Goal: Contribute content: Contribute content

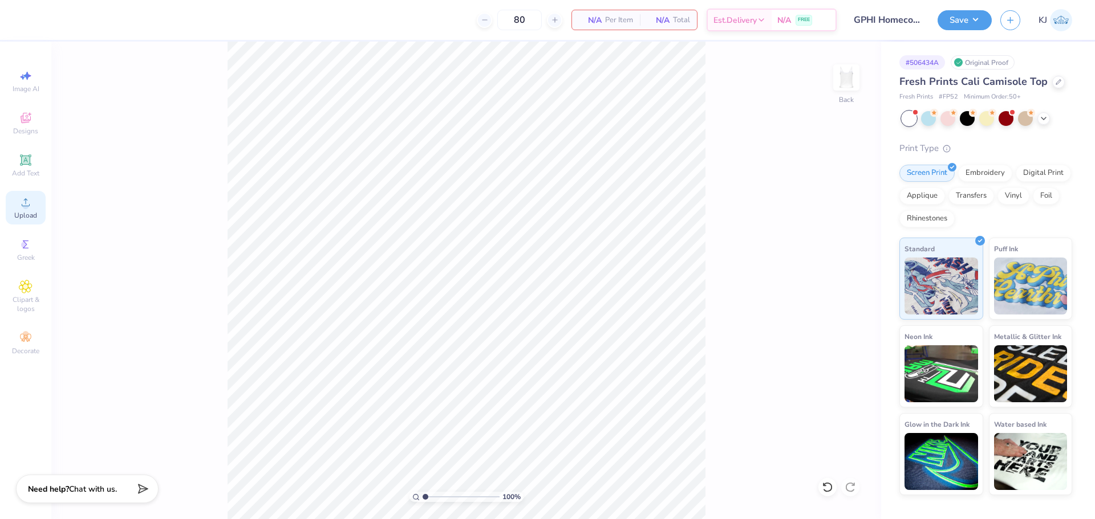
click at [24, 213] on span "Upload" at bounding box center [25, 215] width 23 height 9
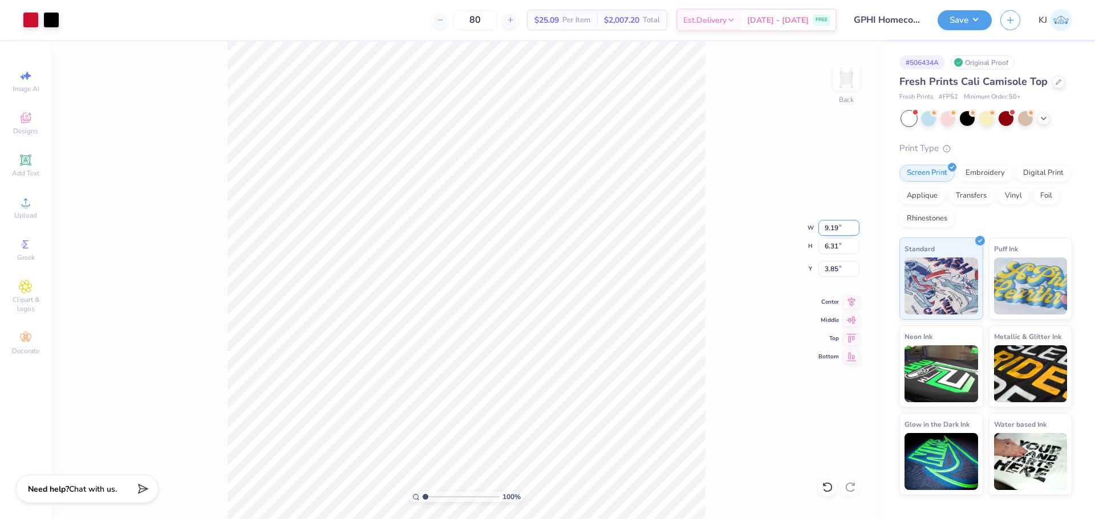
click at [836, 231] on input "9.19" at bounding box center [838, 228] width 41 height 16
type input "7.00"
type input "4.80"
click at [843, 265] on input "4.60" at bounding box center [838, 269] width 41 height 16
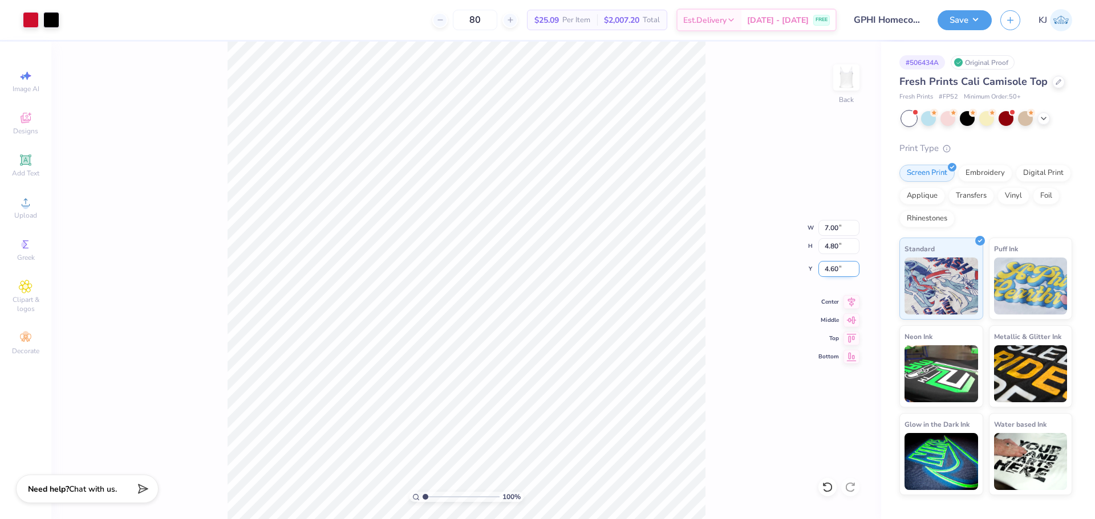
click at [834, 269] on input "4.60" at bounding box center [838, 269] width 41 height 16
click at [833, 269] on input "4.60" at bounding box center [838, 269] width 41 height 16
type input "2.00"
click at [707, 293] on div "100 % Back W 7.00 7.00 " H 4.80 4.80 " Y 2.00 2.00 " Center Middle Top Bottom" at bounding box center [466, 281] width 830 height 478
click at [977, 22] on button "Save" at bounding box center [964, 19] width 54 height 20
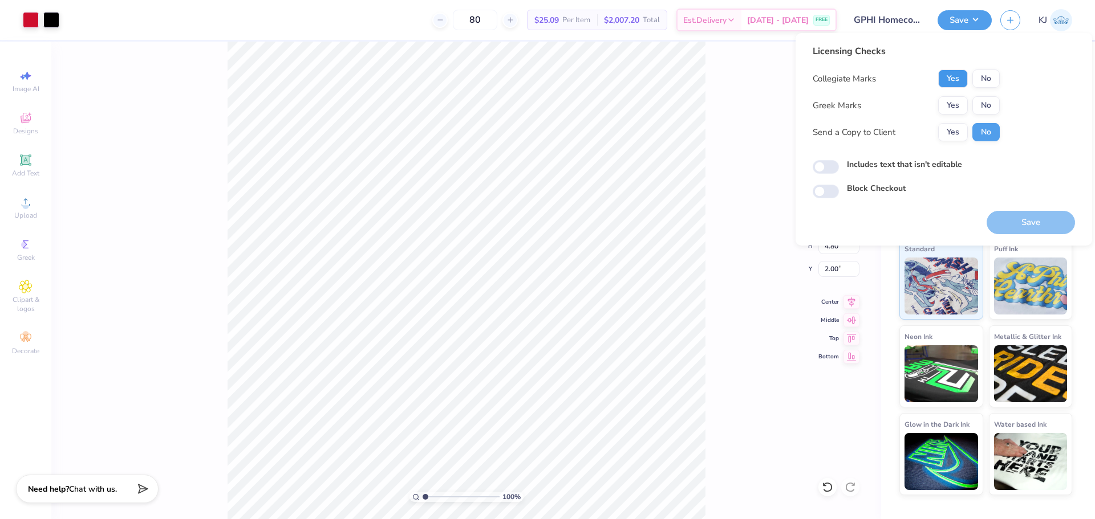
click at [967, 84] on button "Yes" at bounding box center [953, 79] width 30 height 18
click at [955, 105] on button "Yes" at bounding box center [953, 105] width 30 height 18
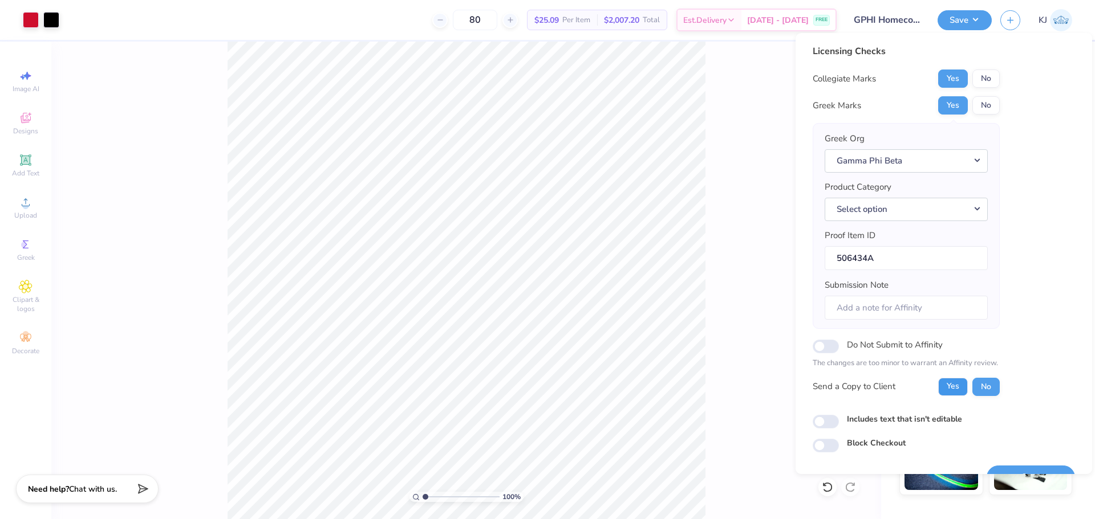
click at [948, 390] on button "Yes" at bounding box center [953, 387] width 30 height 18
type input "1"
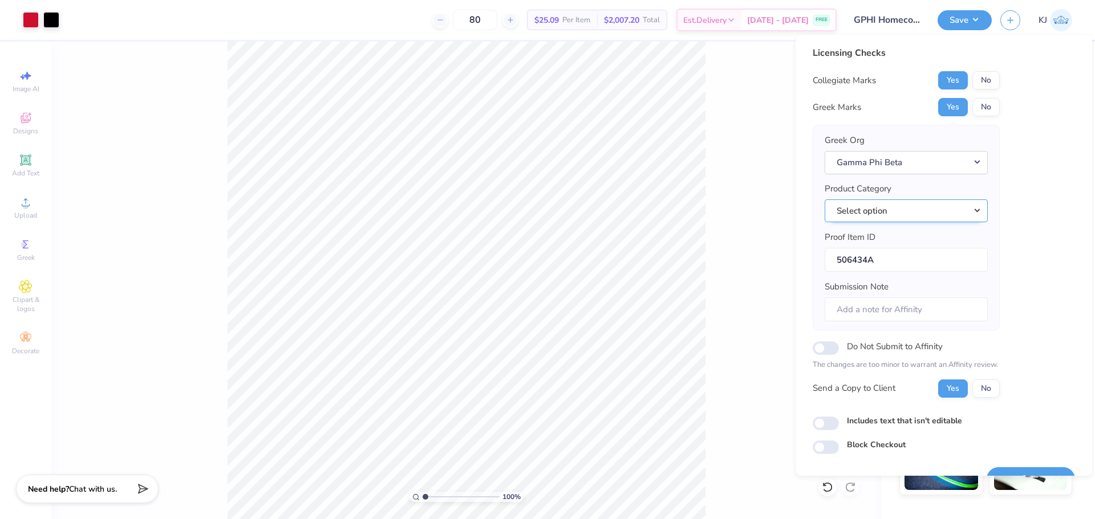
click at [886, 211] on button "Select option" at bounding box center [906, 211] width 163 height 23
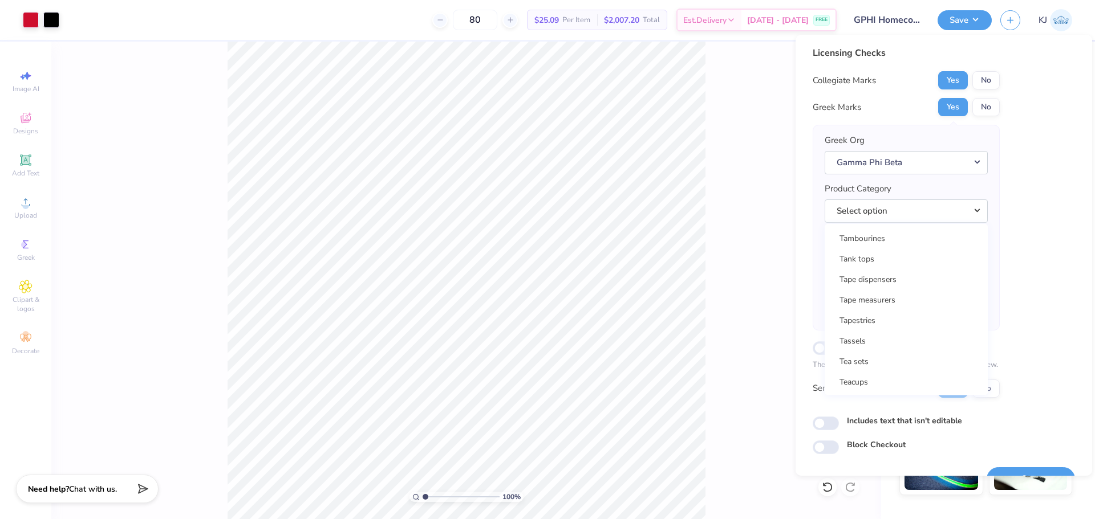
scroll to position [18399, 0]
click at [860, 292] on link "Tank tops" at bounding box center [906, 293] width 154 height 19
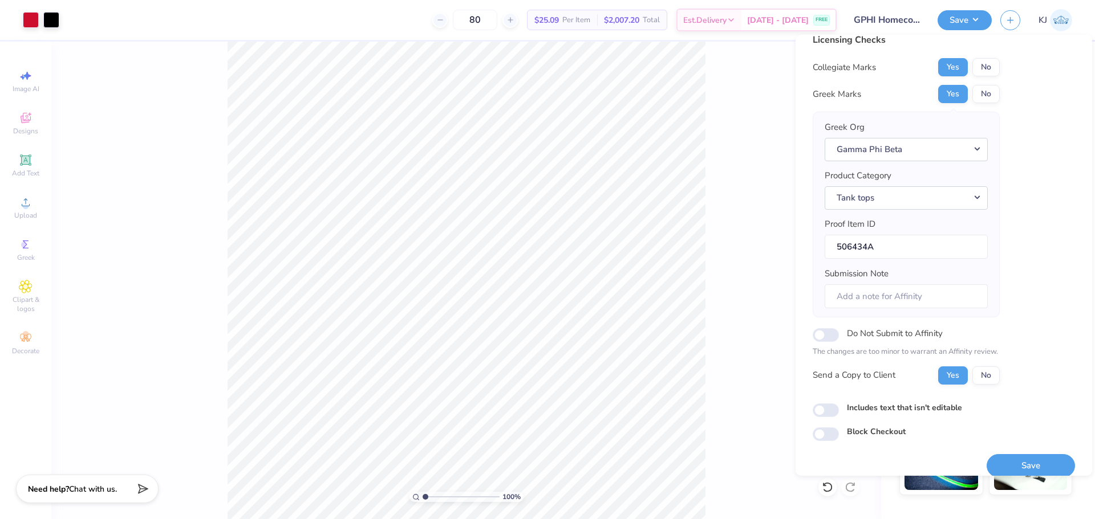
scroll to position [26, 0]
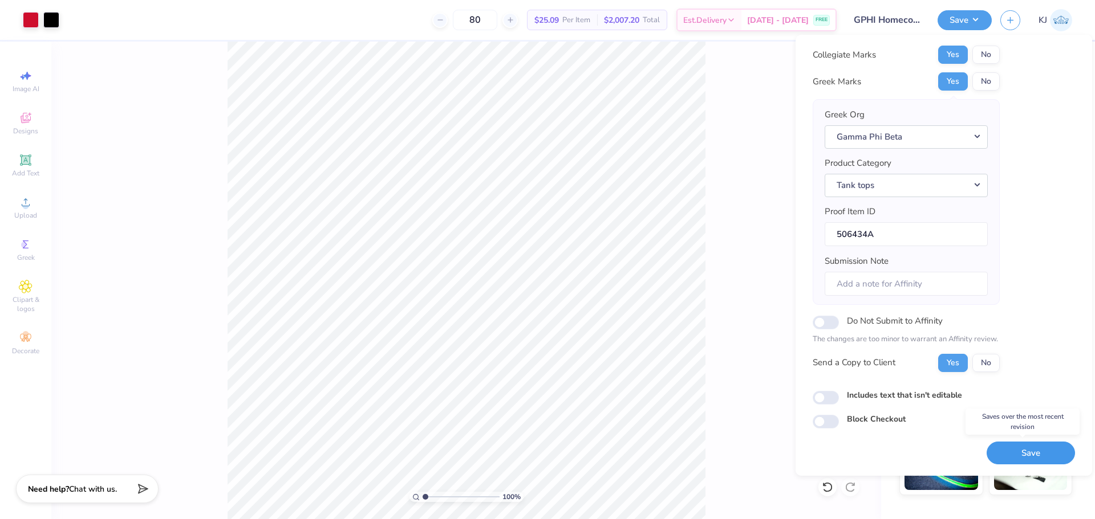
click at [1025, 452] on button "Save" at bounding box center [1030, 453] width 88 height 23
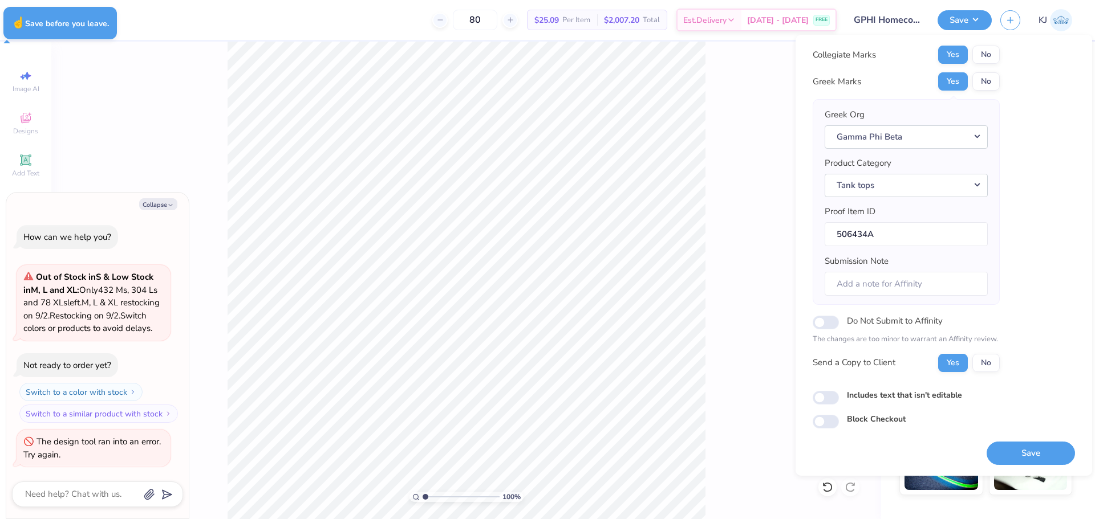
type textarea "x"
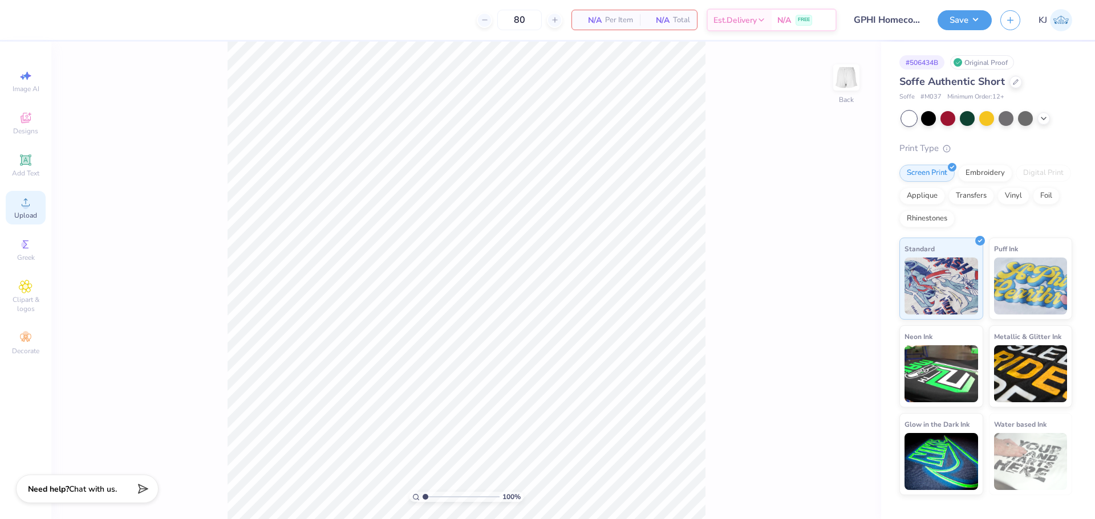
click at [26, 211] on span "Upload" at bounding box center [25, 215] width 23 height 9
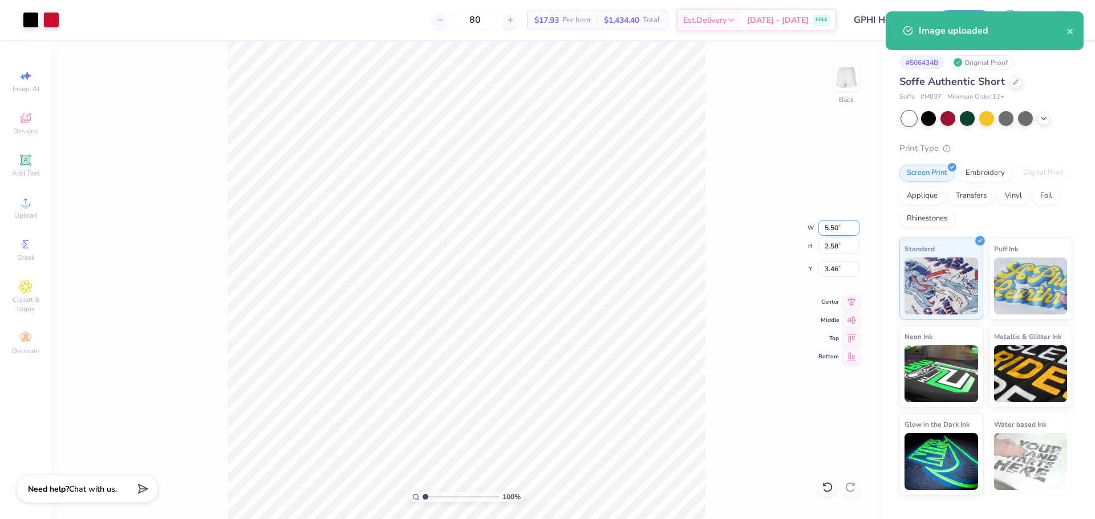
click at [823, 232] on input "5.50" at bounding box center [838, 228] width 41 height 16
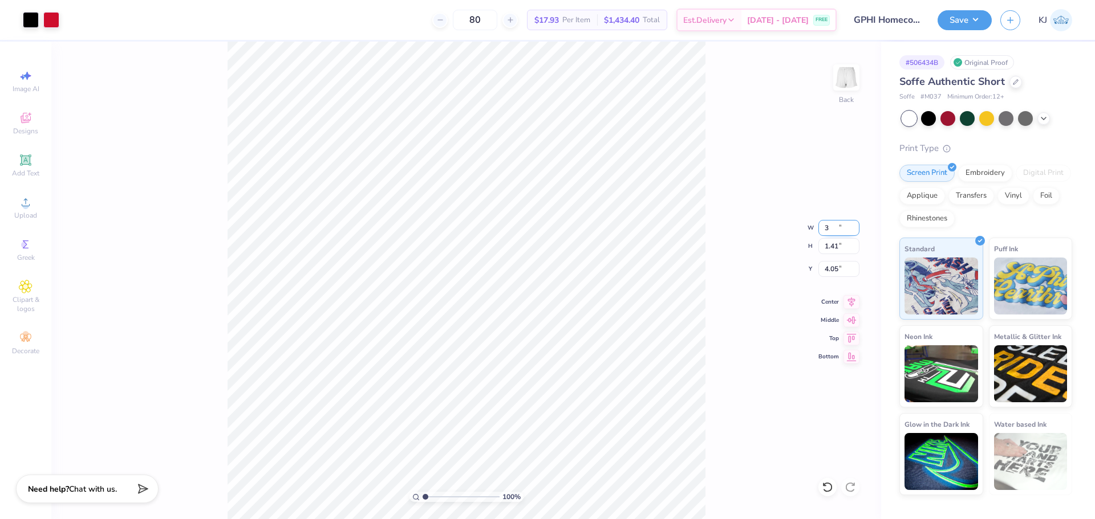
type input "3.00"
type input "1.41"
type input "6.50"
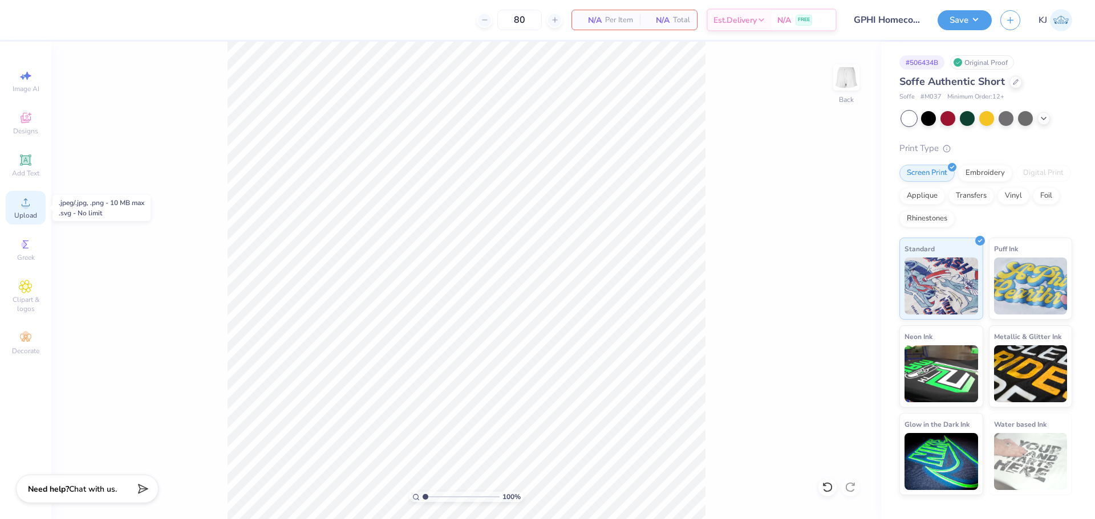
click at [25, 204] on circle at bounding box center [25, 206] width 6 height 6
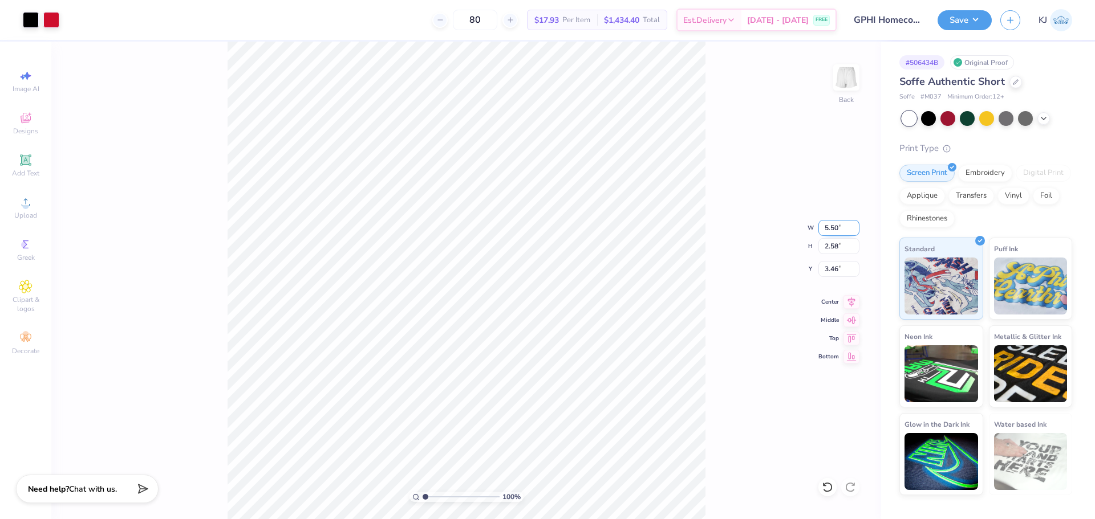
click at [831, 229] on input "5.50" at bounding box center [838, 228] width 41 height 16
type input "3.00"
type input "1.41"
click at [830, 267] on input "4.05" at bounding box center [838, 269] width 41 height 16
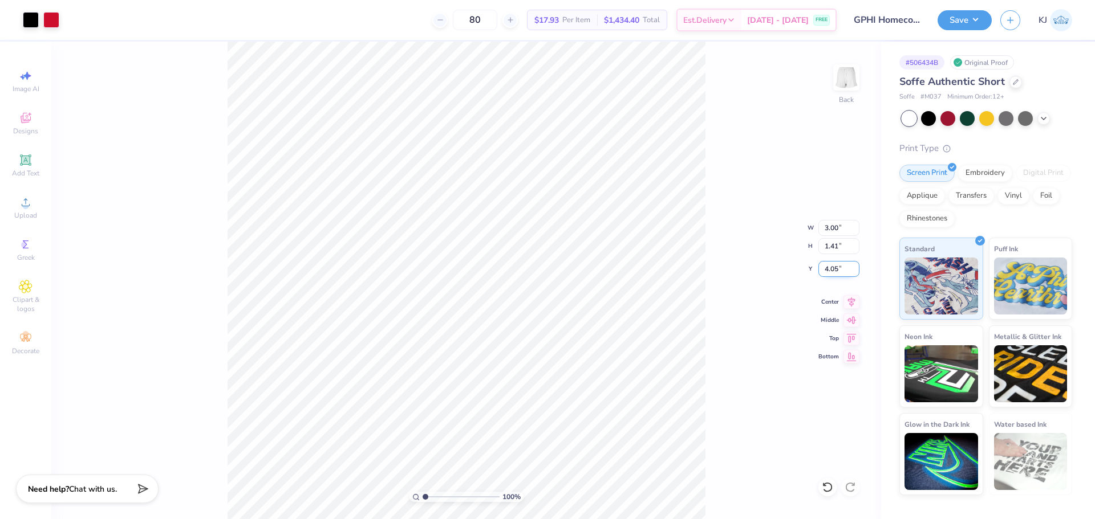
click at [830, 267] on input "4.05" at bounding box center [838, 269] width 41 height 16
type input "6.50"
click at [723, 385] on div "100 % Back W 3.00 3.00 " H 1.41 1.41 " Y 6.50 6.50 " Center Middle Top Bottom" at bounding box center [466, 281] width 830 height 478
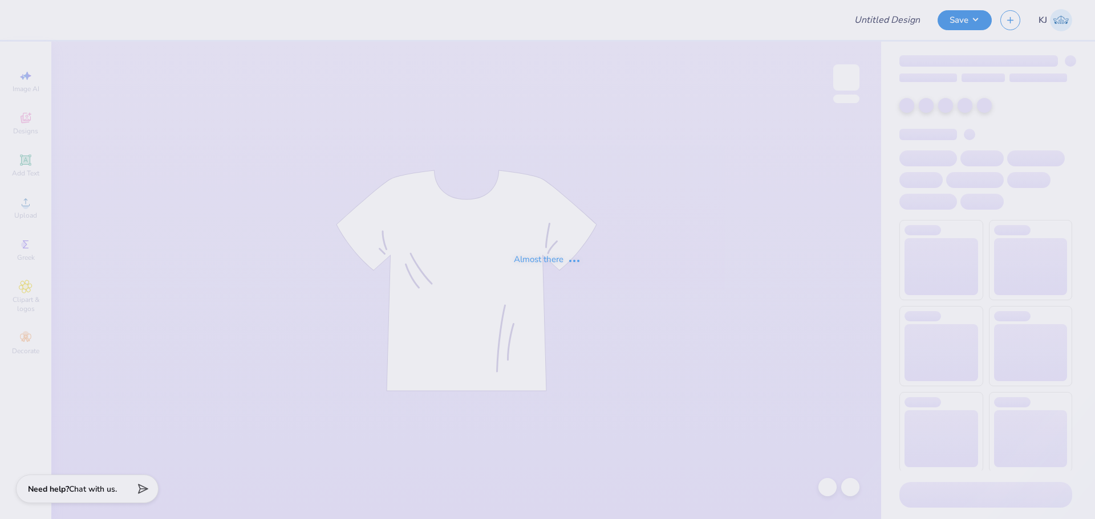
type input "GPHI Homecoming"
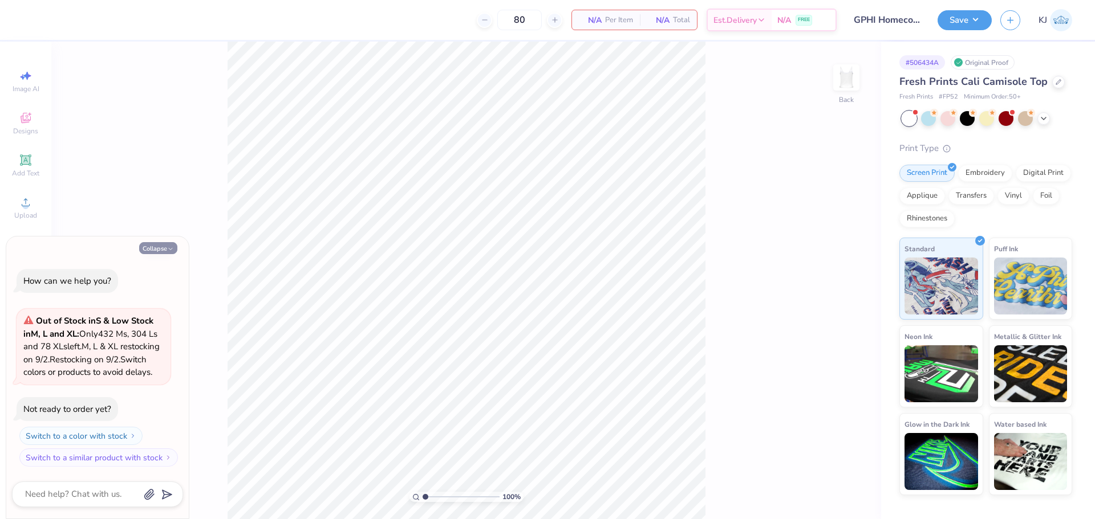
click at [150, 242] on button "Collapse" at bounding box center [158, 248] width 38 height 12
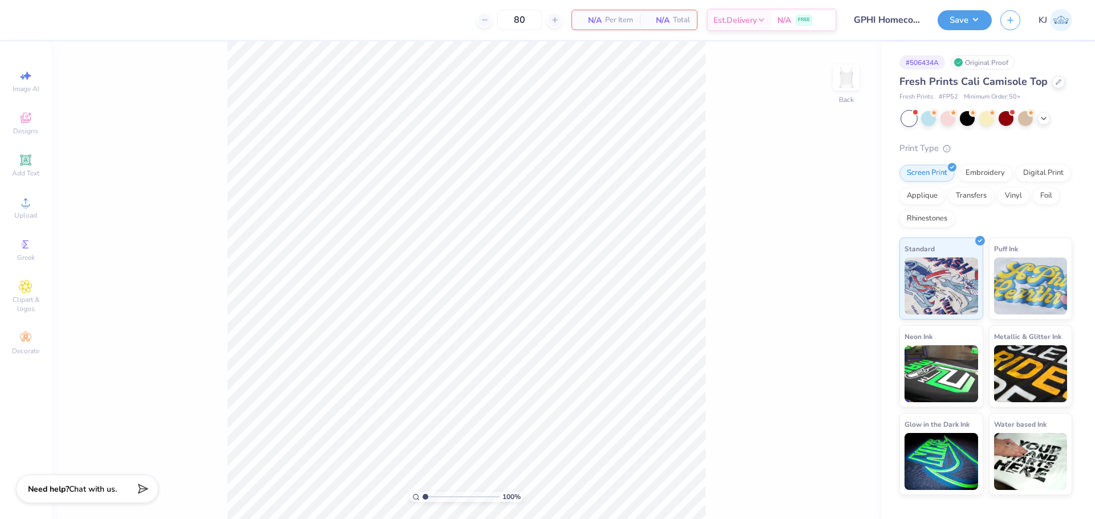
type textarea "x"
click at [11, 209] on div "Upload" at bounding box center [26, 208] width 40 height 34
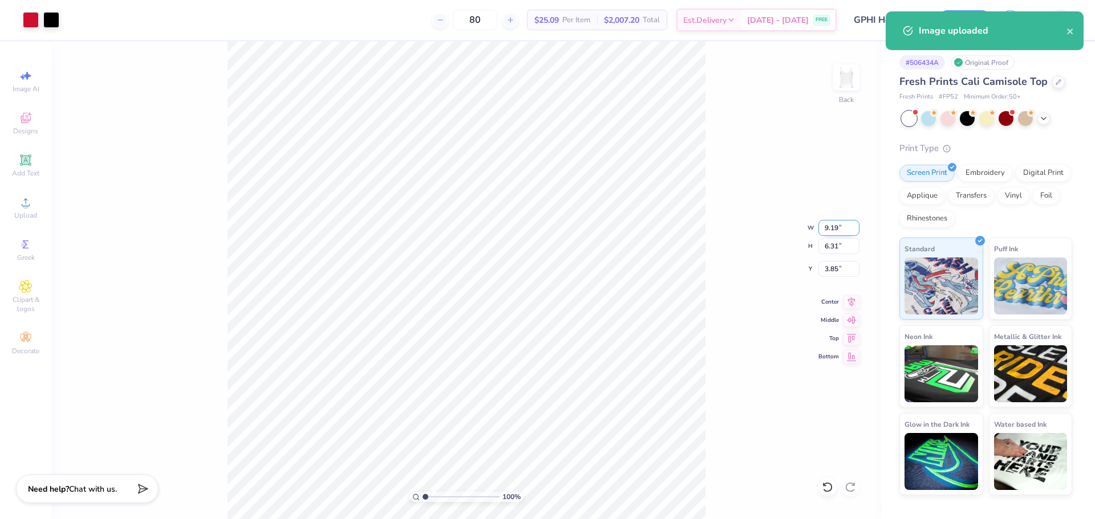
click at [824, 227] on input "9.19" at bounding box center [838, 228] width 41 height 16
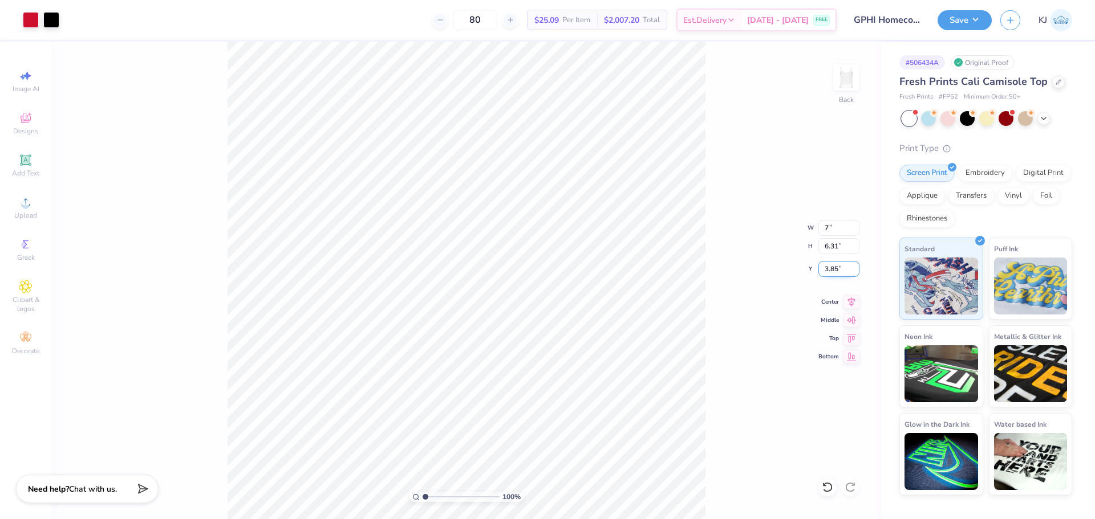
click at [833, 270] on input "3.85" at bounding box center [838, 269] width 41 height 16
type input "7.00"
type input "4.80"
click at [833, 270] on input "4.60" at bounding box center [838, 269] width 41 height 16
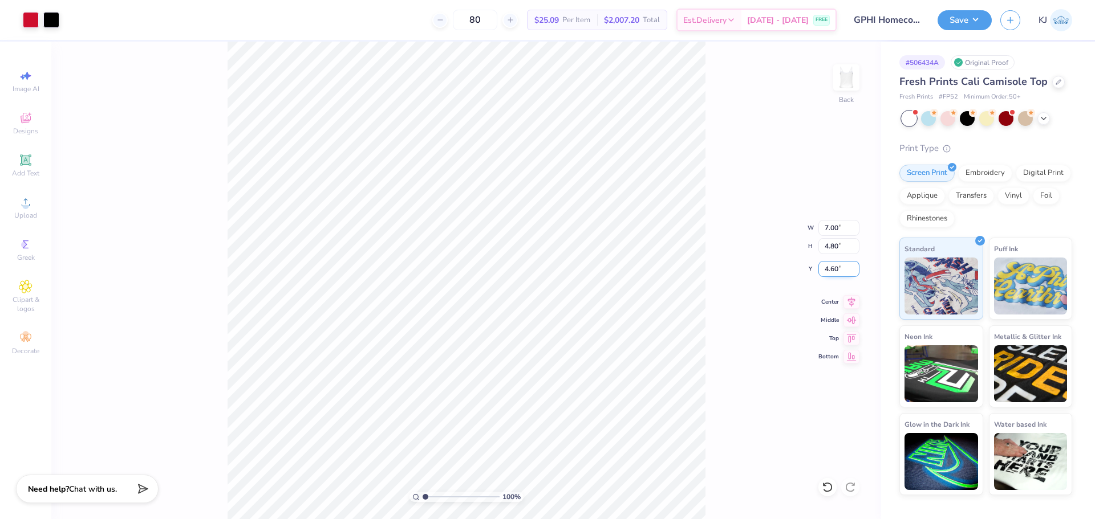
click at [833, 270] on input "4.60" at bounding box center [838, 269] width 41 height 16
type input "2.00"
type input "1.30577938716171"
click at [977, 15] on button "Save" at bounding box center [964, 19] width 54 height 20
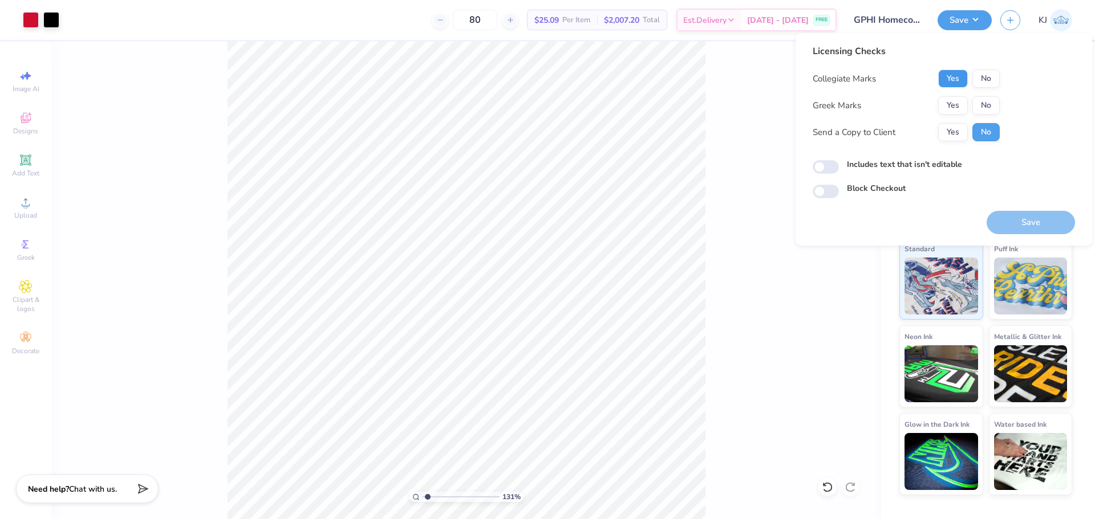
click at [950, 76] on button "Yes" at bounding box center [953, 79] width 30 height 18
click at [946, 105] on button "Yes" at bounding box center [953, 105] width 30 height 18
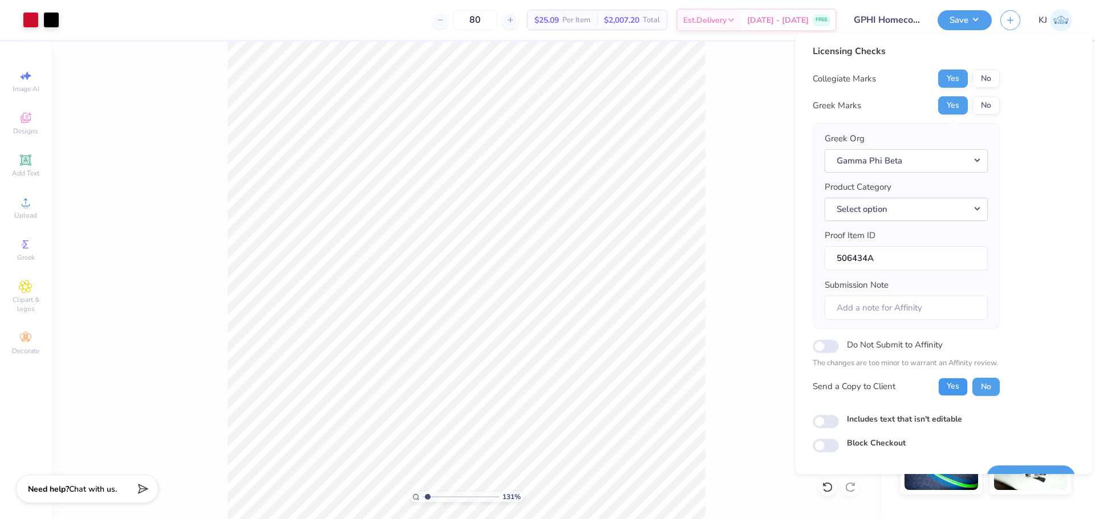
click at [953, 387] on button "Yes" at bounding box center [953, 387] width 30 height 18
click at [895, 206] on button "Select option" at bounding box center [906, 209] width 163 height 23
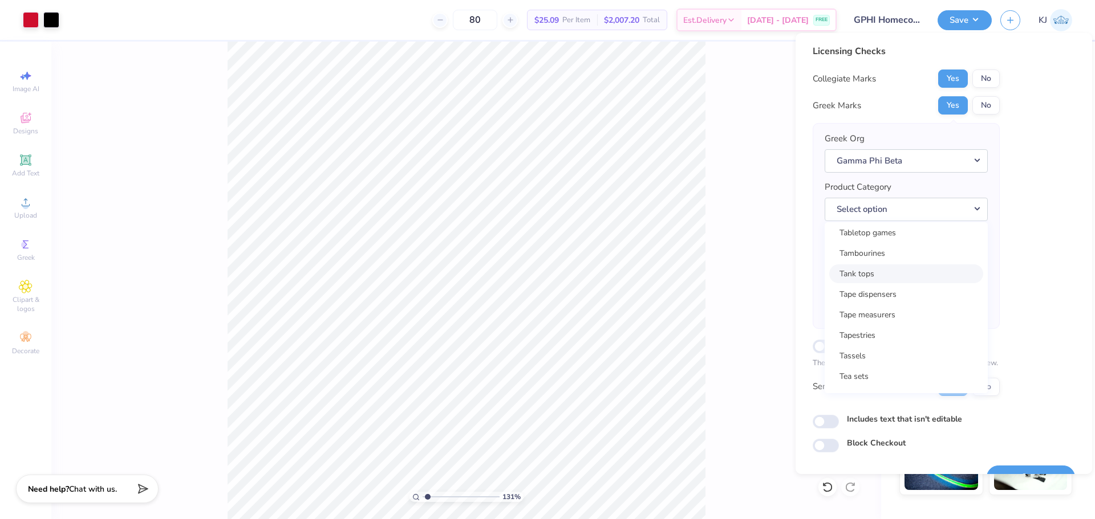
click at [895, 277] on link "Tank tops" at bounding box center [906, 274] width 154 height 19
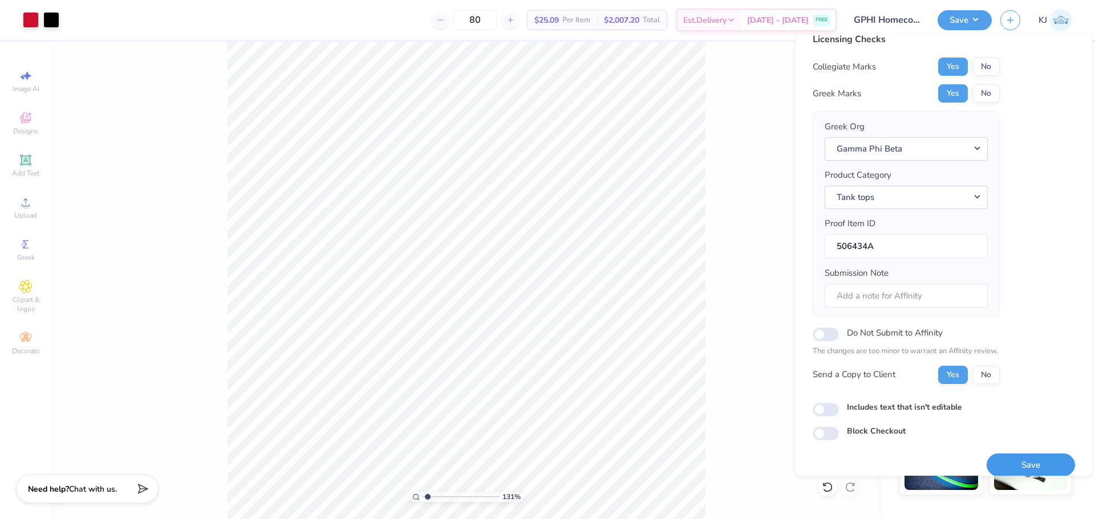
scroll to position [26, 0]
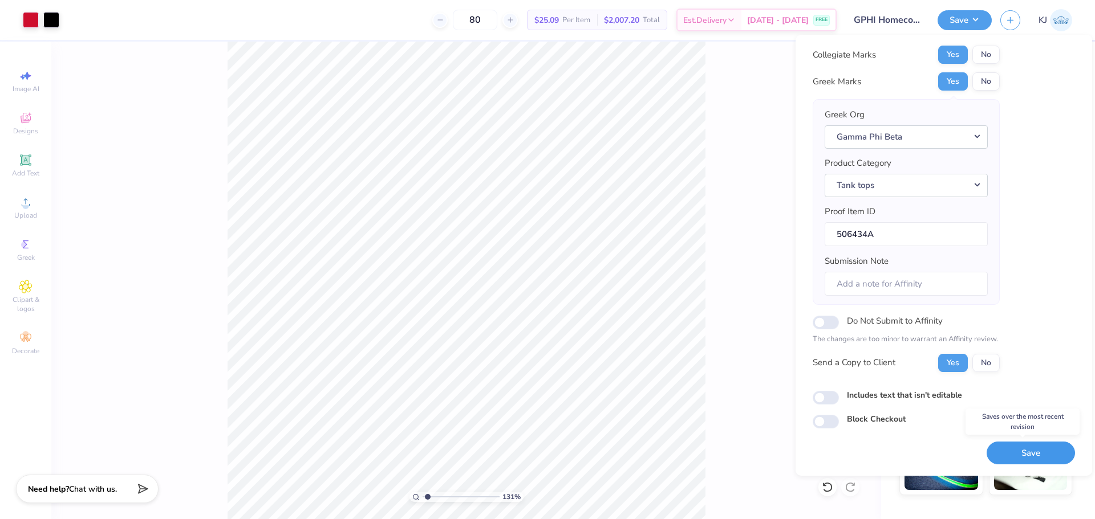
click at [1023, 455] on button "Save" at bounding box center [1030, 453] width 88 height 23
checkbox input "true"
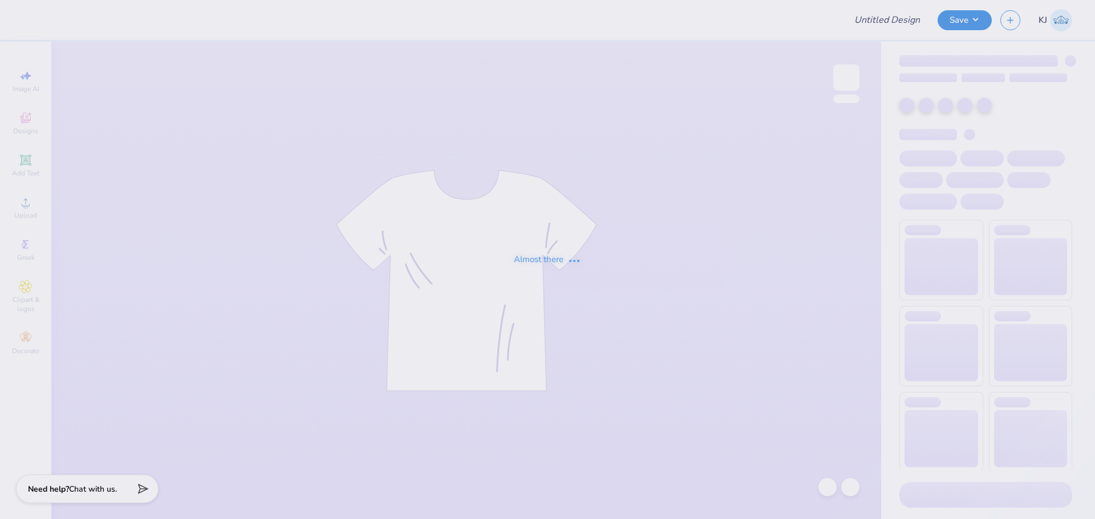
type input "Delta Phi Epsilon Bday"
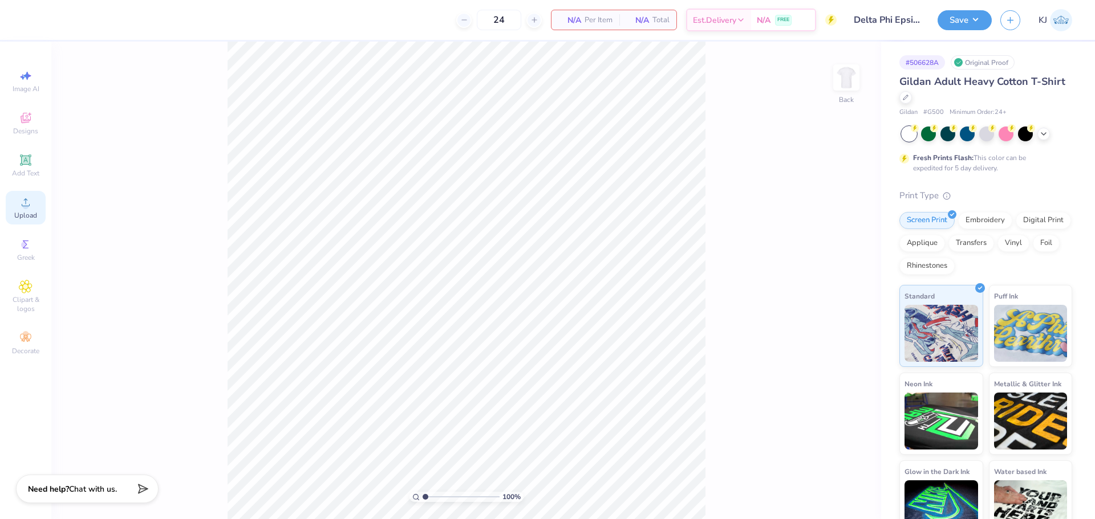
click at [23, 206] on icon at bounding box center [26, 202] width 8 height 8
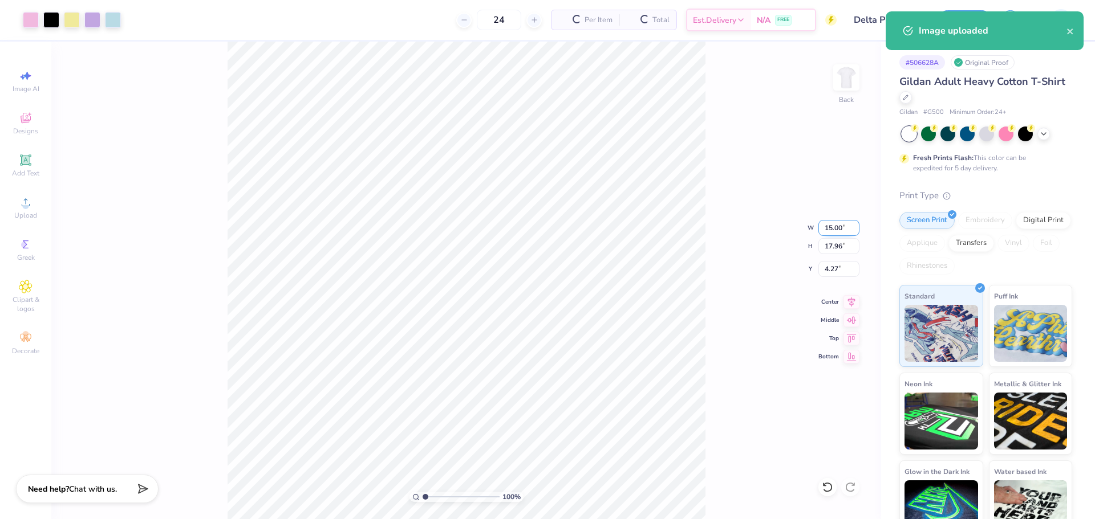
click at [829, 231] on input "15.00" at bounding box center [838, 228] width 41 height 16
type input "12.00"
type input "14.37"
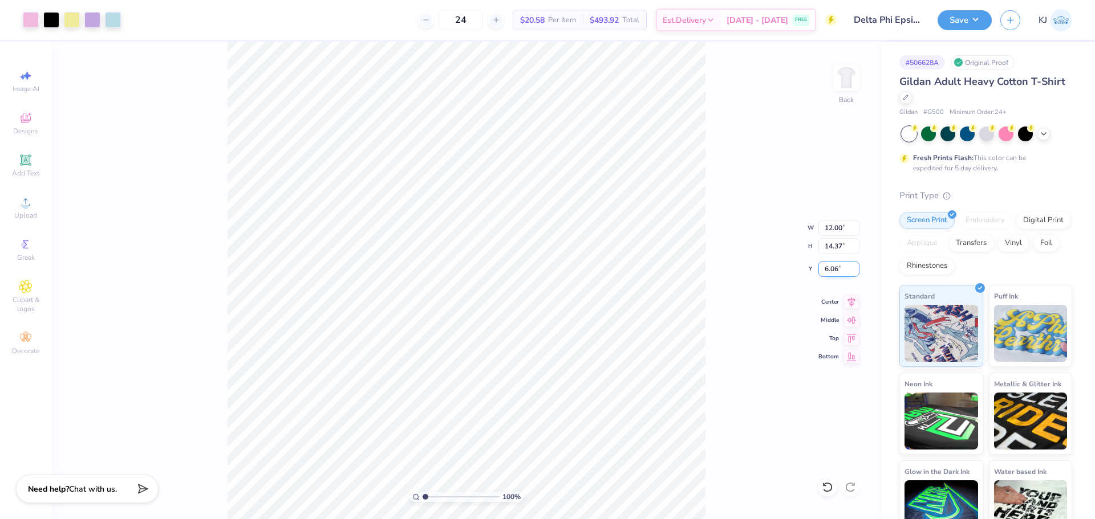
click at [837, 273] on input "6.06" at bounding box center [838, 269] width 41 height 16
type input "3.00"
click at [718, 330] on div "100 % Back W 12.00 12.00 " H 14.37 14.37 " Y 3.00 3.00 " Center Middle Top Bott…" at bounding box center [466, 281] width 830 height 478
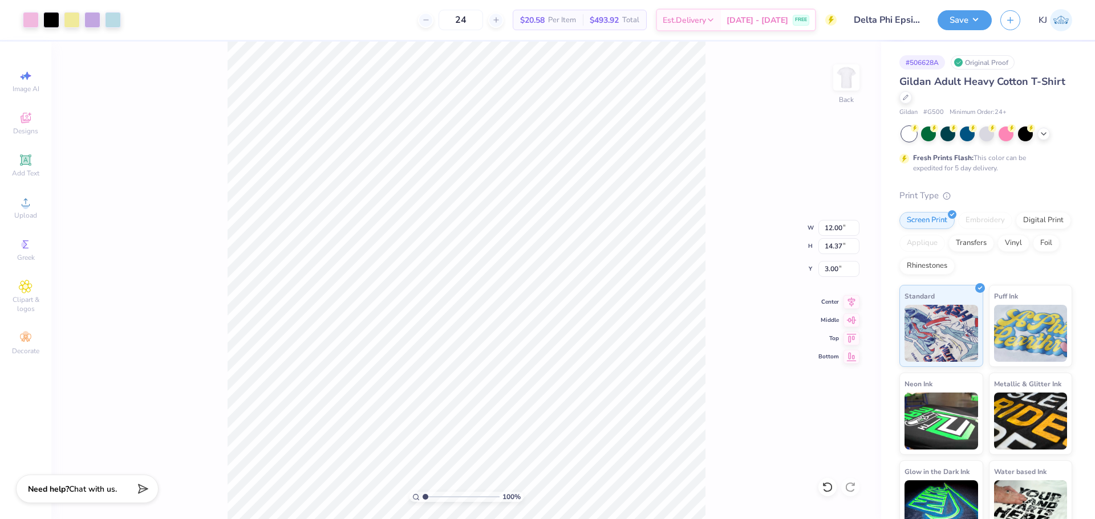
click at [741, 366] on div "100 % Back W 12.00 12.00 " H 14.37 14.37 " Y 3.00 3.00 " Center Middle Top Bott…" at bounding box center [466, 281] width 830 height 478
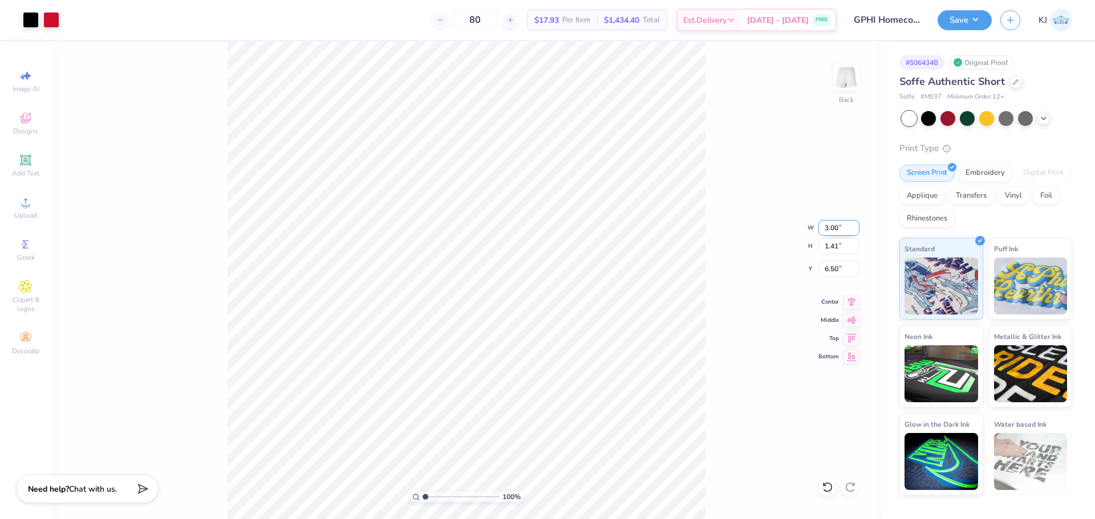
click at [826, 230] on input "3.00" at bounding box center [838, 228] width 41 height 16
type input "4.00"
type input "1.88"
click at [831, 273] on input "6.27" at bounding box center [838, 269] width 41 height 16
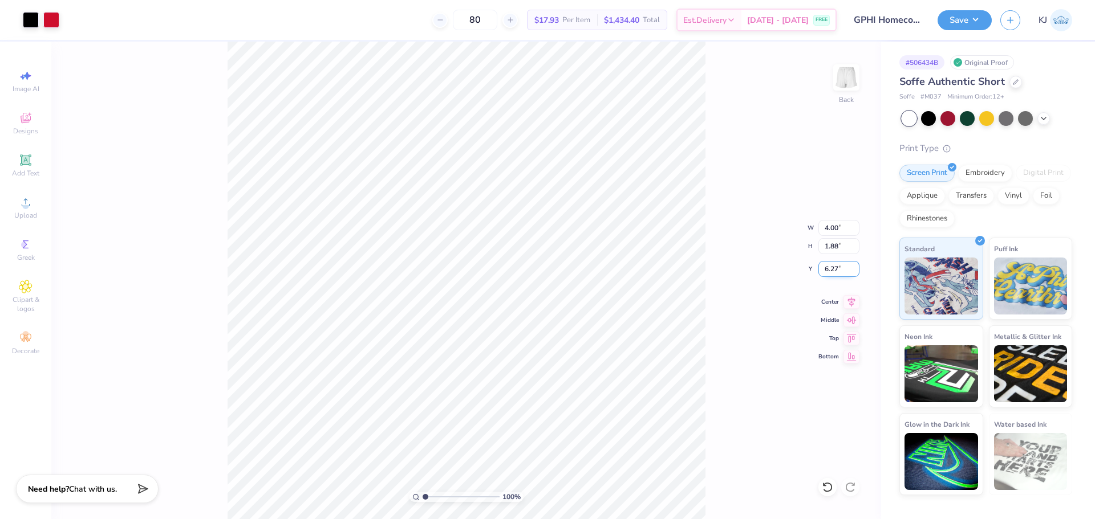
click at [830, 270] on input "6.27" at bounding box center [838, 269] width 41 height 16
type input "6.00"
click at [742, 343] on div "100 % Back W 4.00 4.00 " H 1.88 1.88 " Y 6.00 6.00 " Center Middle Top Bottom" at bounding box center [466, 281] width 830 height 478
click at [706, 360] on div "100 % Back W 4.00 4.00 " H 1.88 1.88 " Y 6.00 6.00 " Center Middle Top Bottom" at bounding box center [466, 281] width 830 height 478
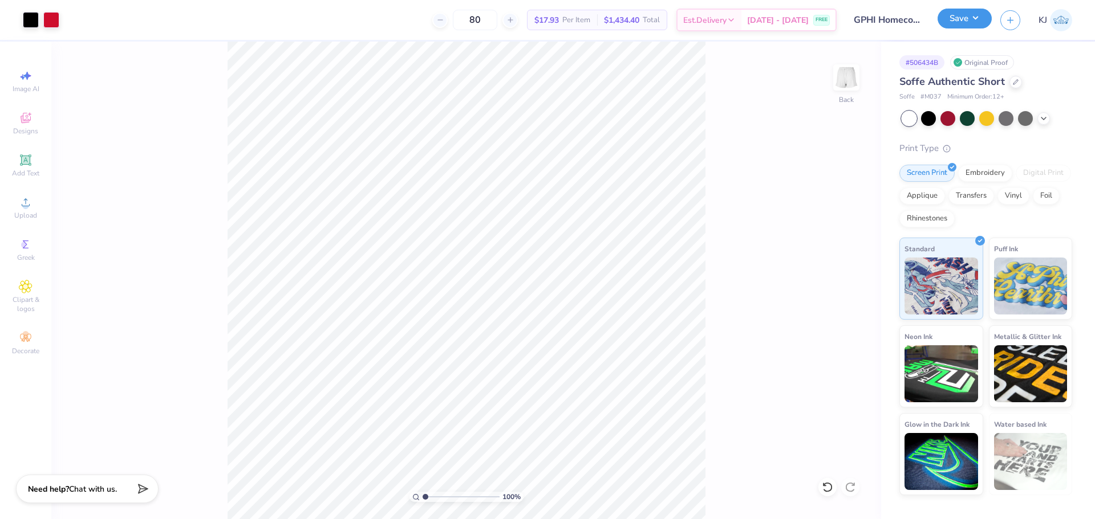
click at [979, 16] on button "Save" at bounding box center [964, 19] width 54 height 20
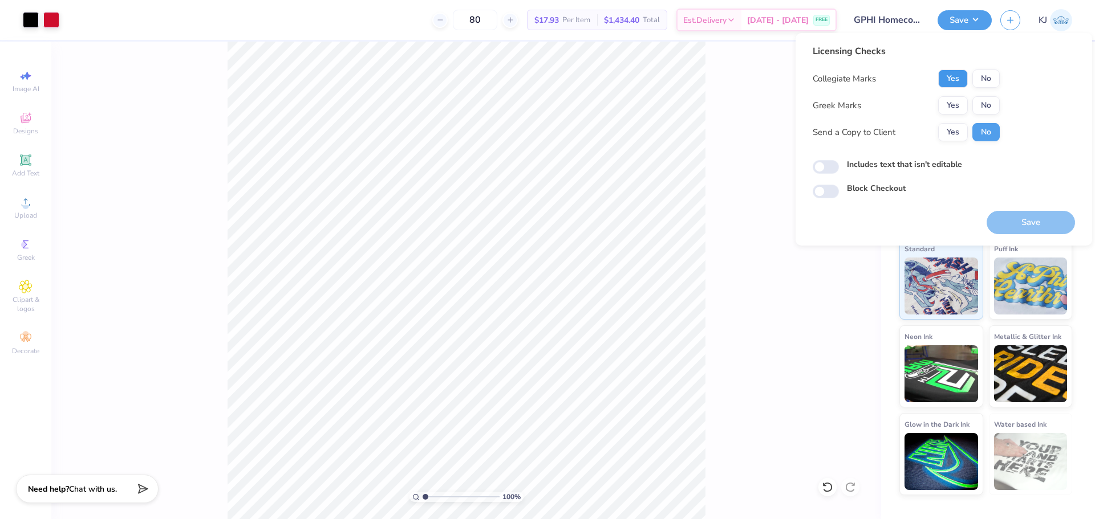
click at [962, 79] on button "Yes" at bounding box center [953, 79] width 30 height 18
click at [985, 102] on button "No" at bounding box center [985, 105] width 27 height 18
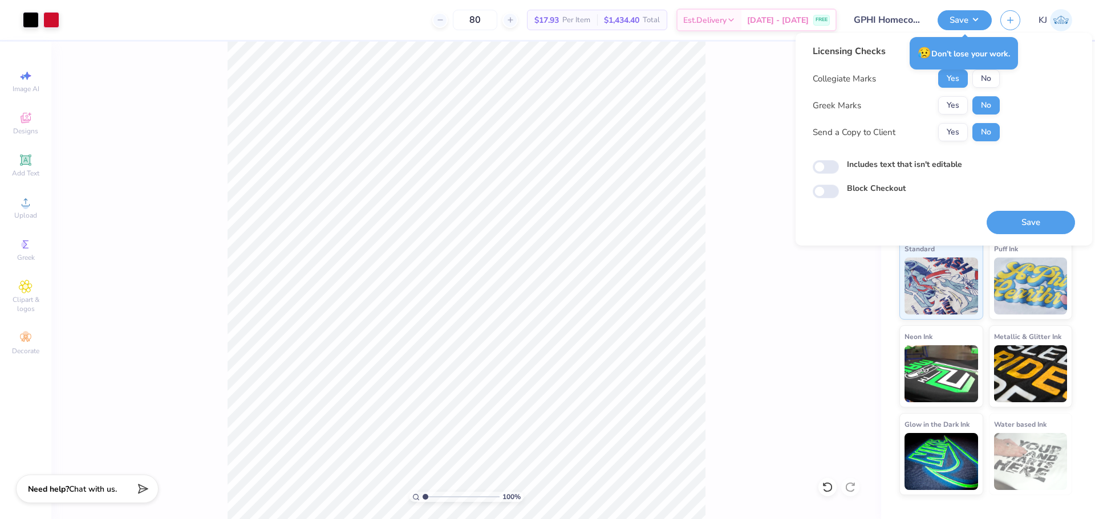
click at [1043, 184] on div "Block Checkout" at bounding box center [944, 188] width 262 height 13
click at [1040, 218] on button "Save" at bounding box center [1030, 222] width 88 height 23
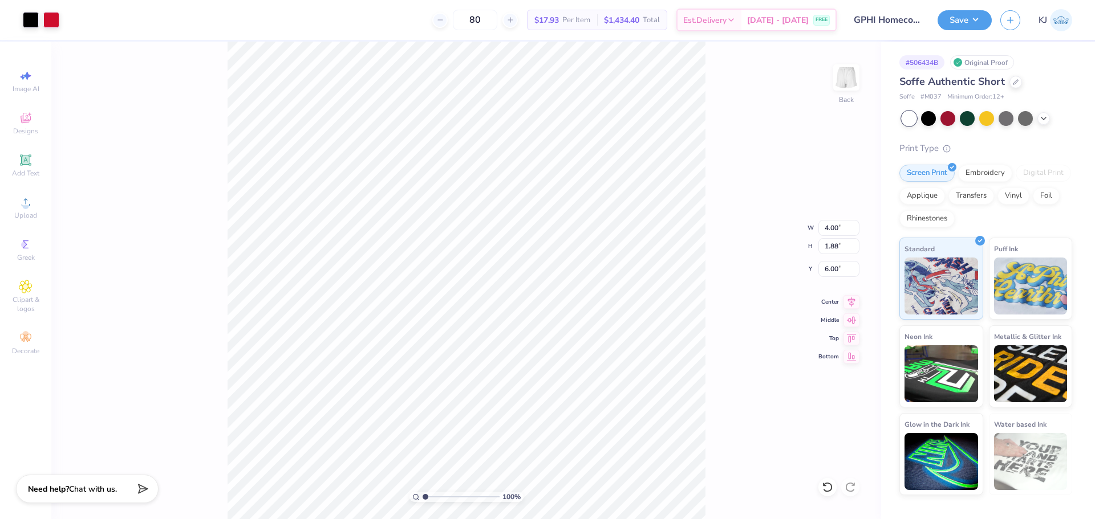
click at [121, 362] on div "100 % Back W 4.00 4.00 " H 1.88 1.88 " Y 6.00 6.00 " Center Middle Top Bottom" at bounding box center [466, 281] width 830 height 478
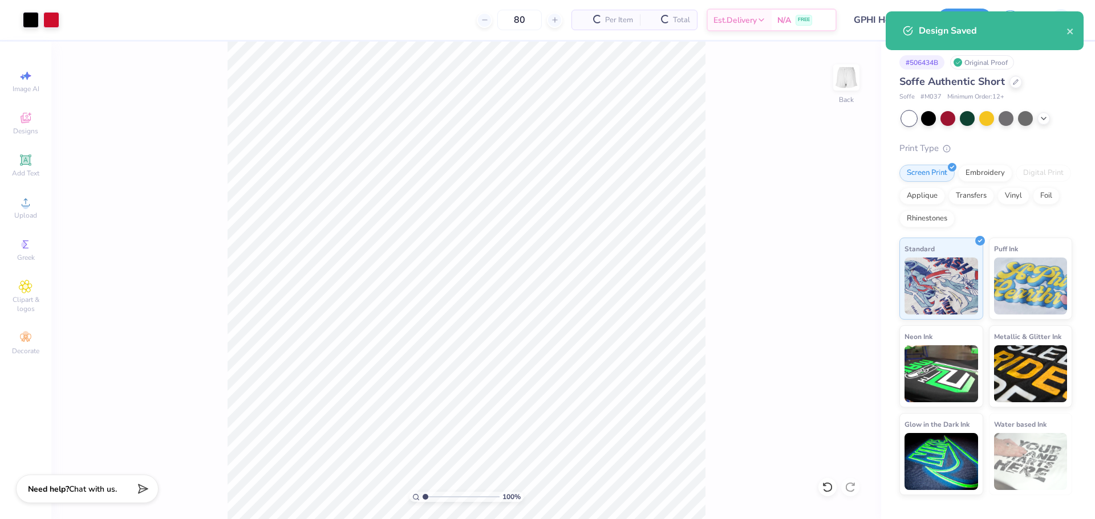
click at [979, 24] on div "Design Saved" at bounding box center [993, 31] width 148 height 14
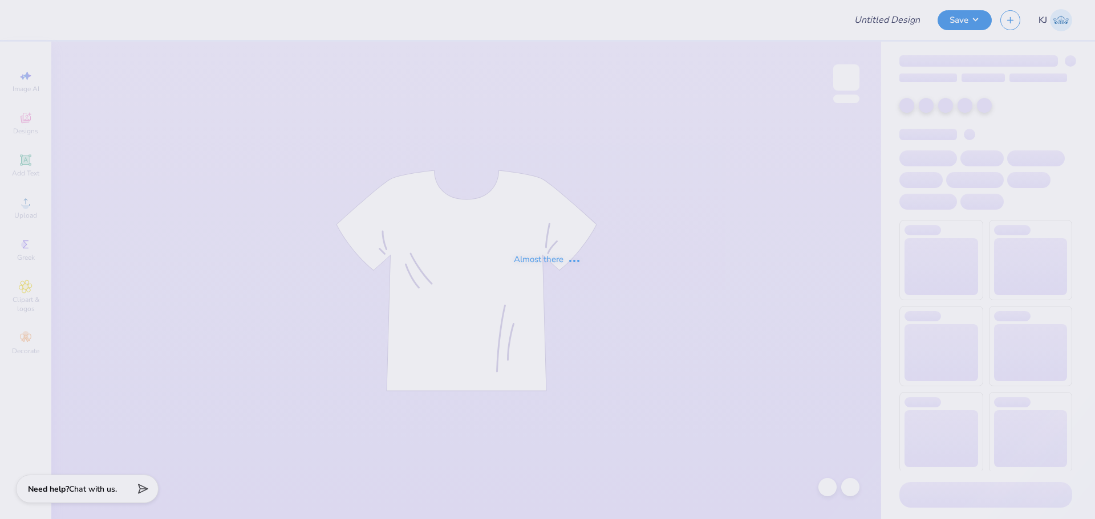
type input "[PERSON_NAME]"
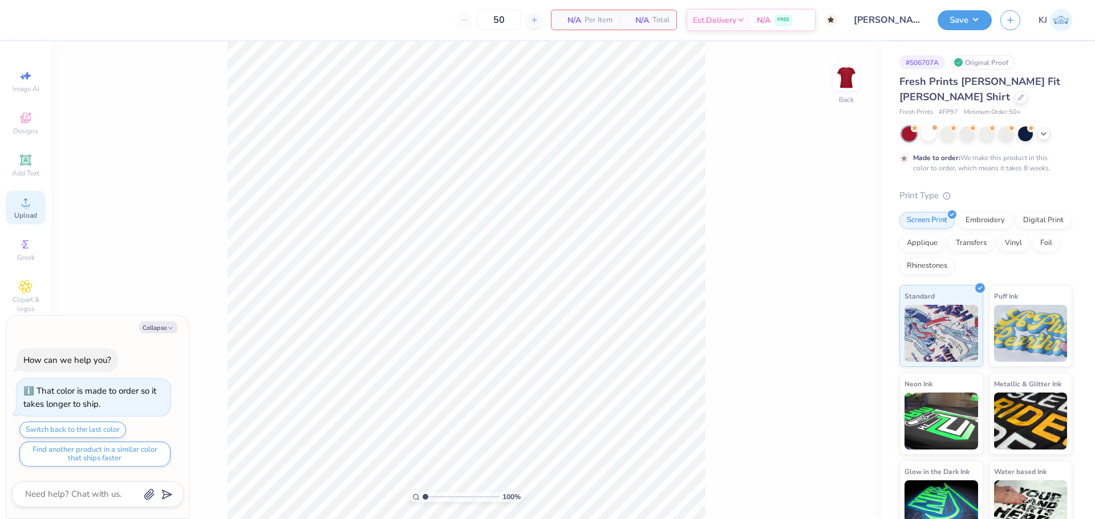
click at [43, 214] on div "Upload" at bounding box center [26, 208] width 40 height 34
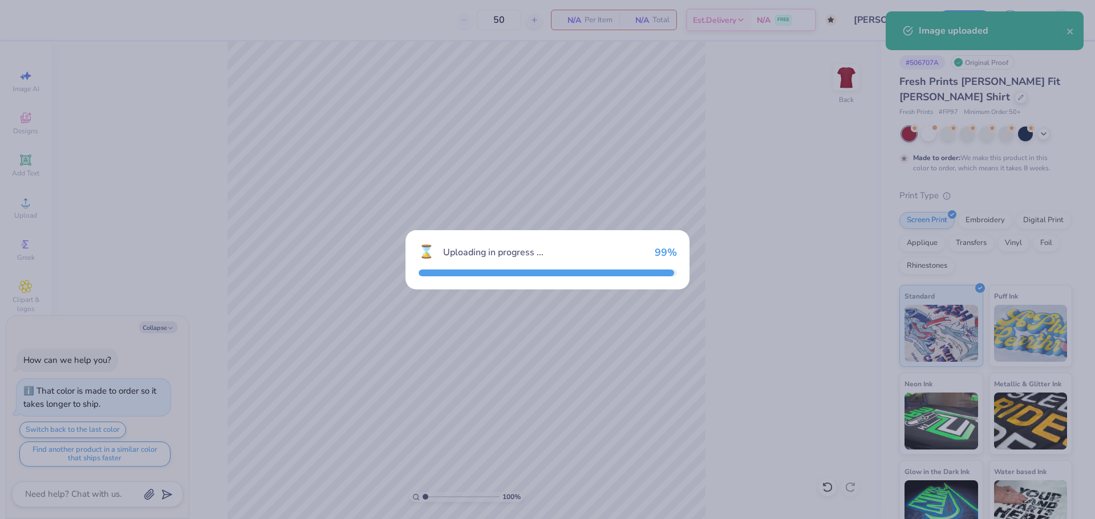
type textarea "x"
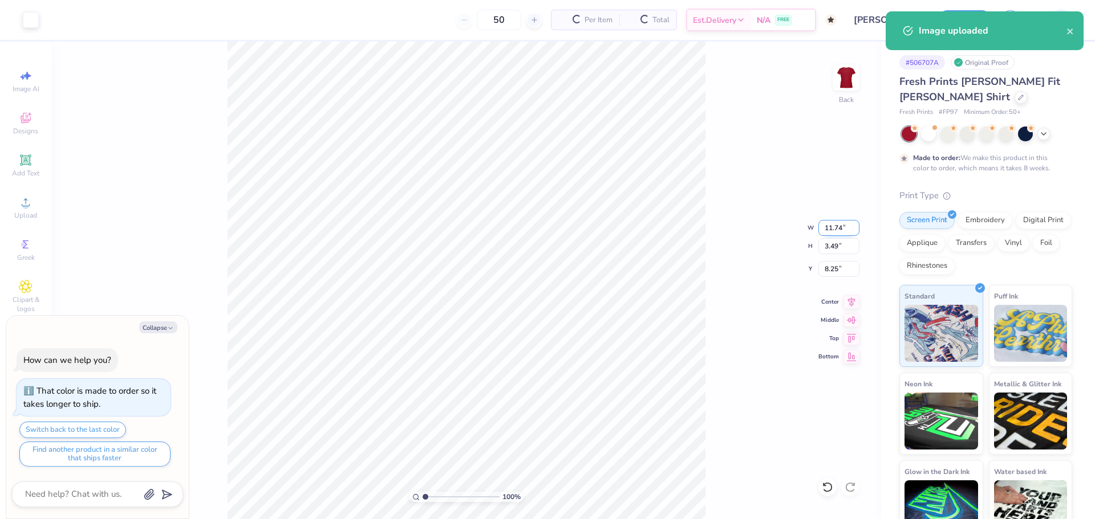
click at [822, 234] on input "11.74" at bounding box center [838, 228] width 41 height 16
type input "7"
type textarea "x"
type input "7.00"
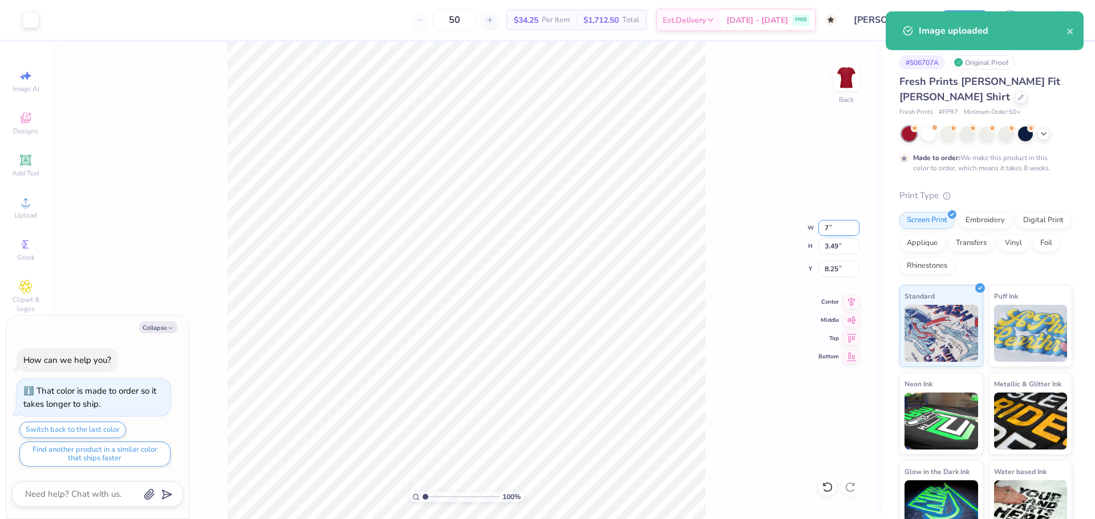
type input "2.08"
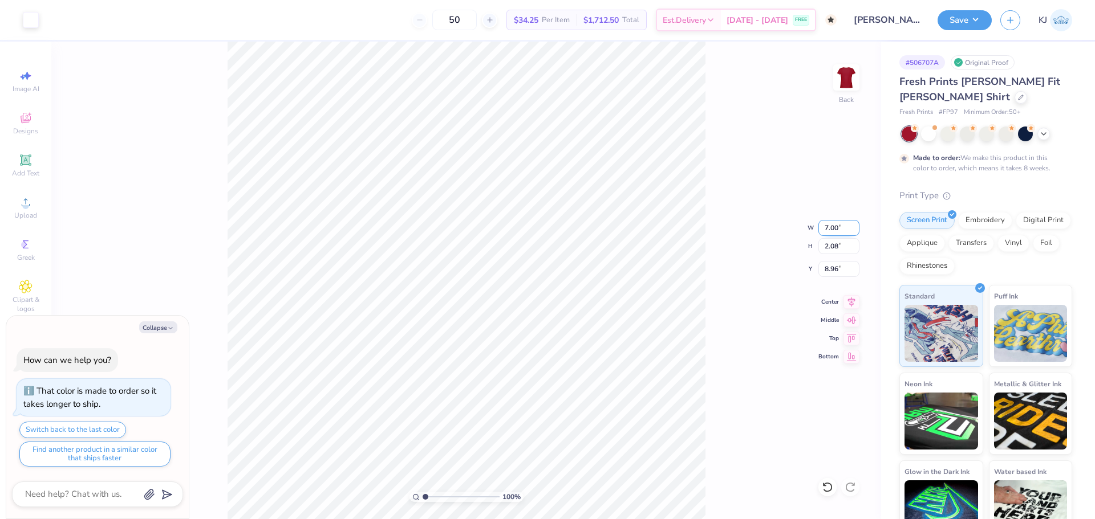
click at [822, 234] on input "7.00" at bounding box center [838, 228] width 41 height 16
click at [829, 267] on input "8.96" at bounding box center [838, 269] width 41 height 16
type input "2"
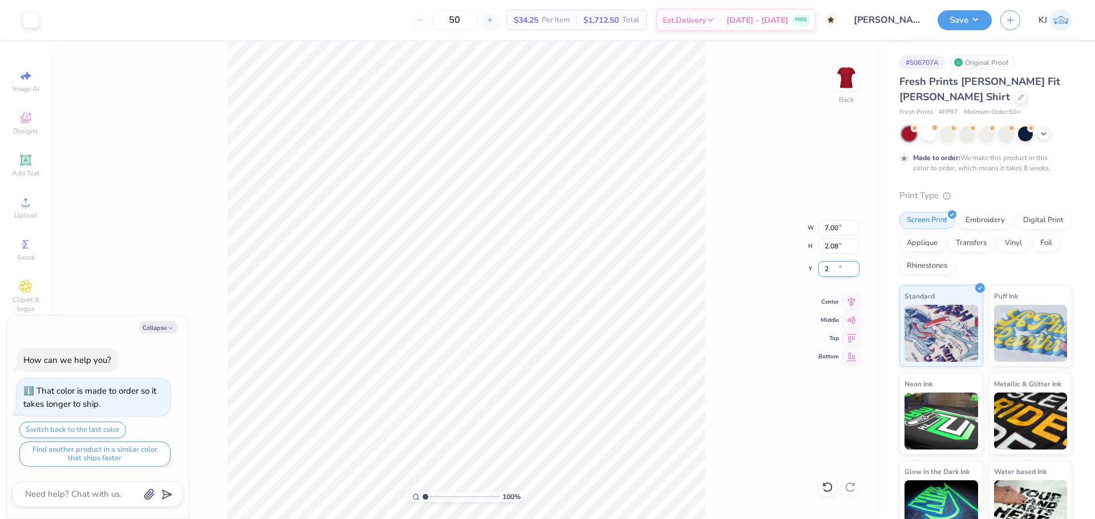
type textarea "x"
click at [829, 267] on input "2.00" at bounding box center [838, 269] width 41 height 16
type input "3"
type textarea "x"
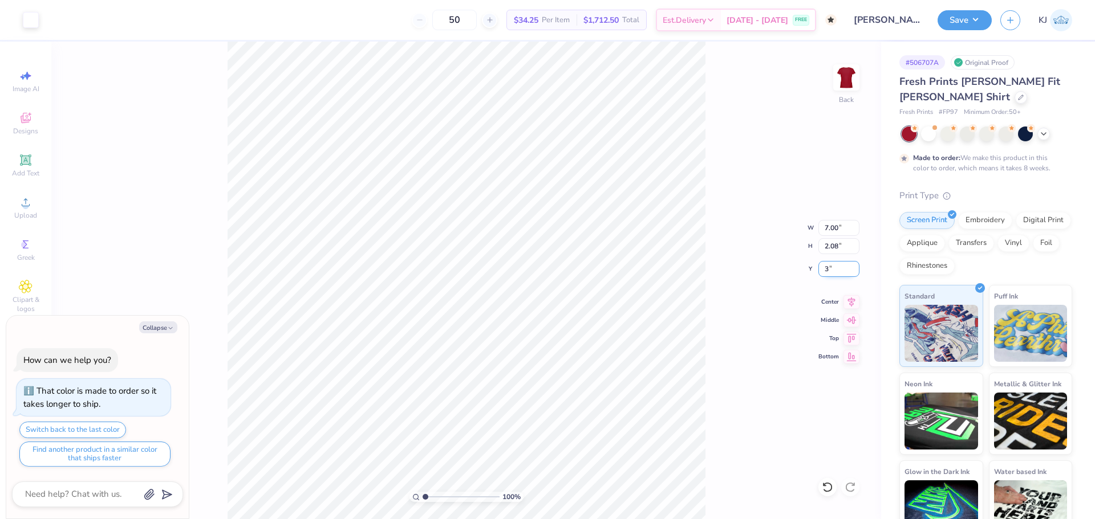
type input "3.00"
type textarea "x"
click at [827, 229] on input "7.00" at bounding box center [838, 228] width 41 height 16
type input "8.00"
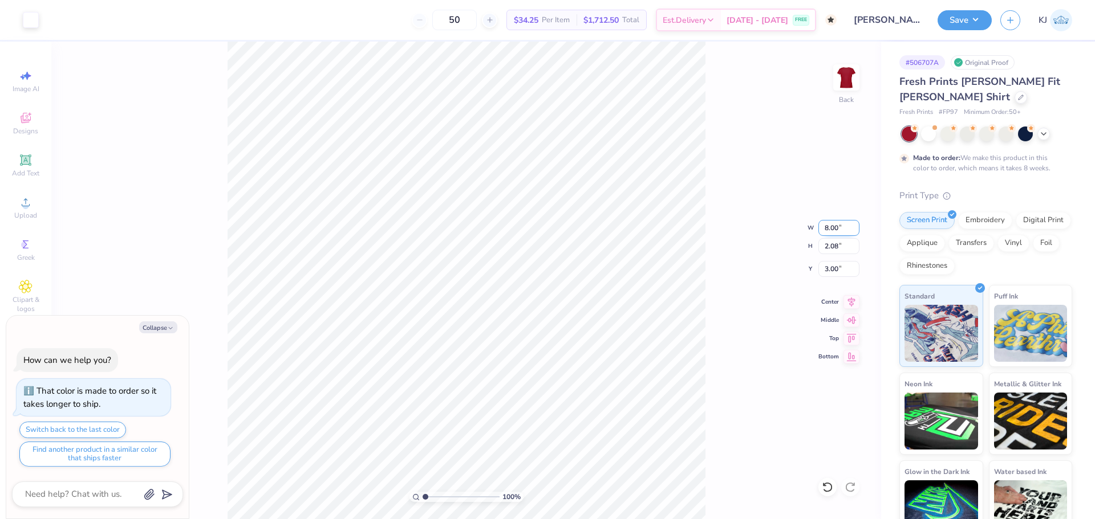
type textarea "x"
type input "2.38"
type input "2.85"
click at [718, 272] on div "100 % Back W 8.00 8.00 " H 2.38 2.38 " Y 2.85 2.85 " Center Middle Top Bottom" at bounding box center [466, 281] width 830 height 478
type textarea "x"
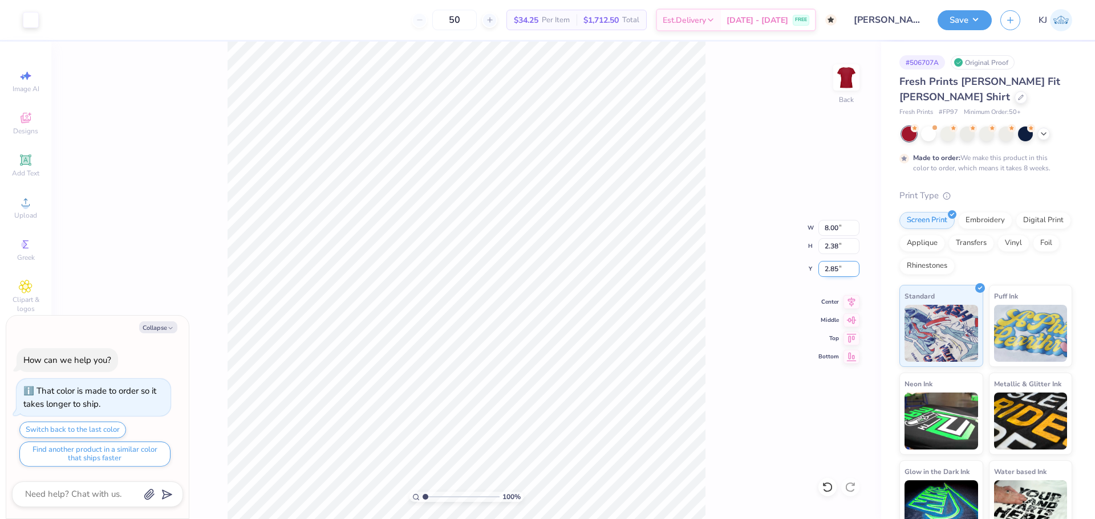
click at [831, 271] on input "2.85" at bounding box center [838, 269] width 41 height 16
type input "3"
type textarea "x"
type input "3.00"
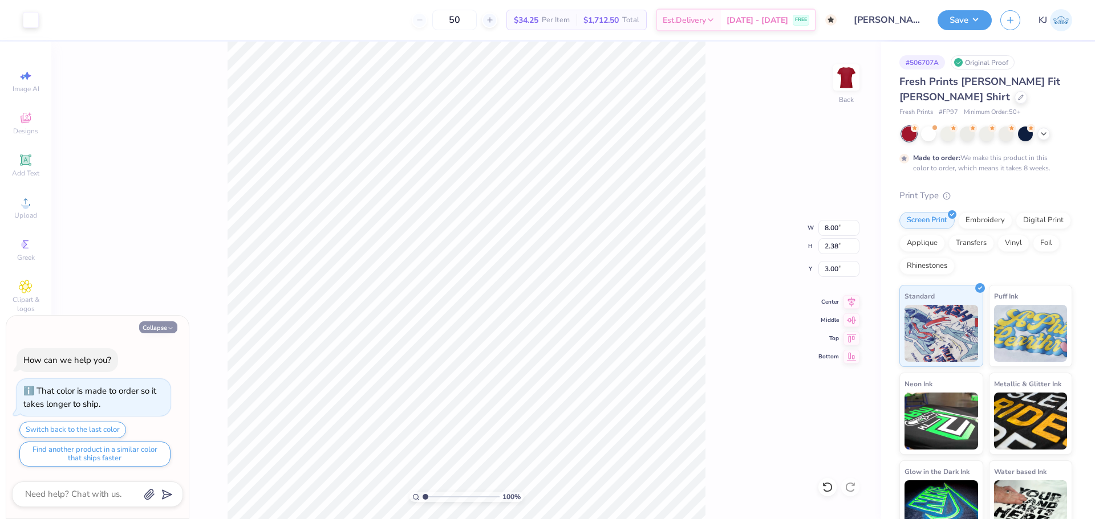
click at [160, 326] on button "Collapse" at bounding box center [158, 328] width 38 height 12
type textarea "x"
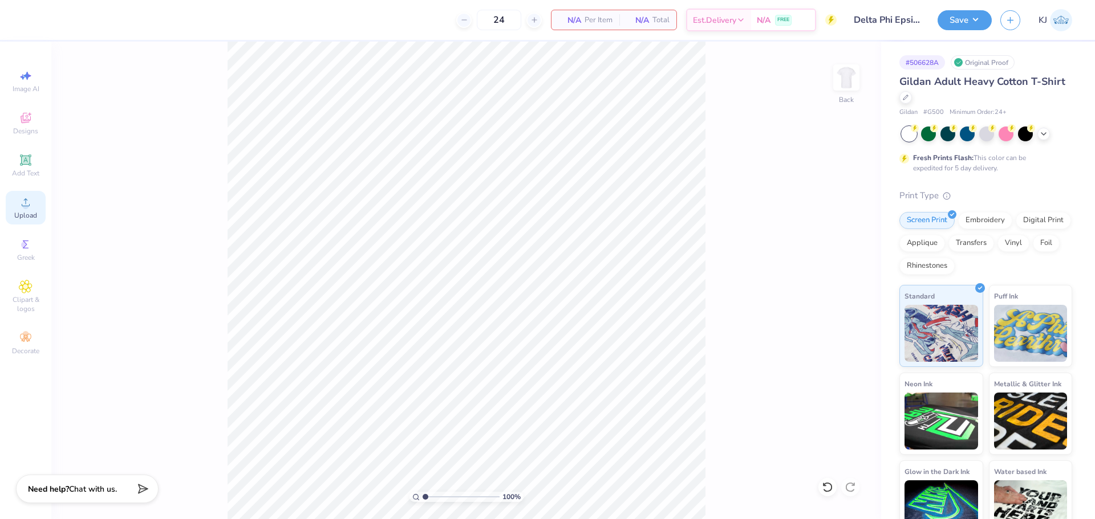
click at [27, 213] on span "Upload" at bounding box center [25, 215] width 23 height 9
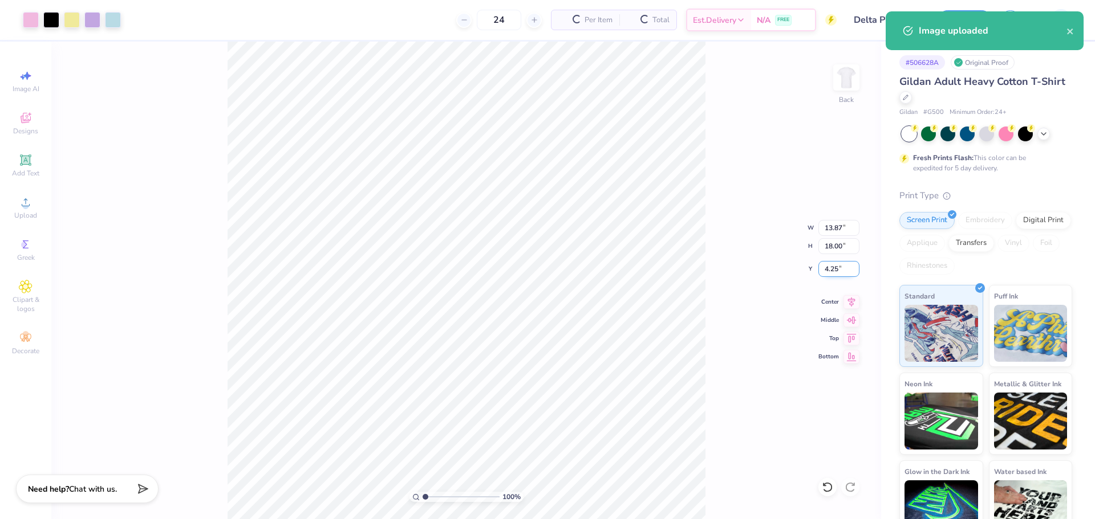
click at [831, 268] on input "4.25" at bounding box center [838, 269] width 41 height 16
click at [827, 229] on input "13.87" at bounding box center [838, 228] width 41 height 16
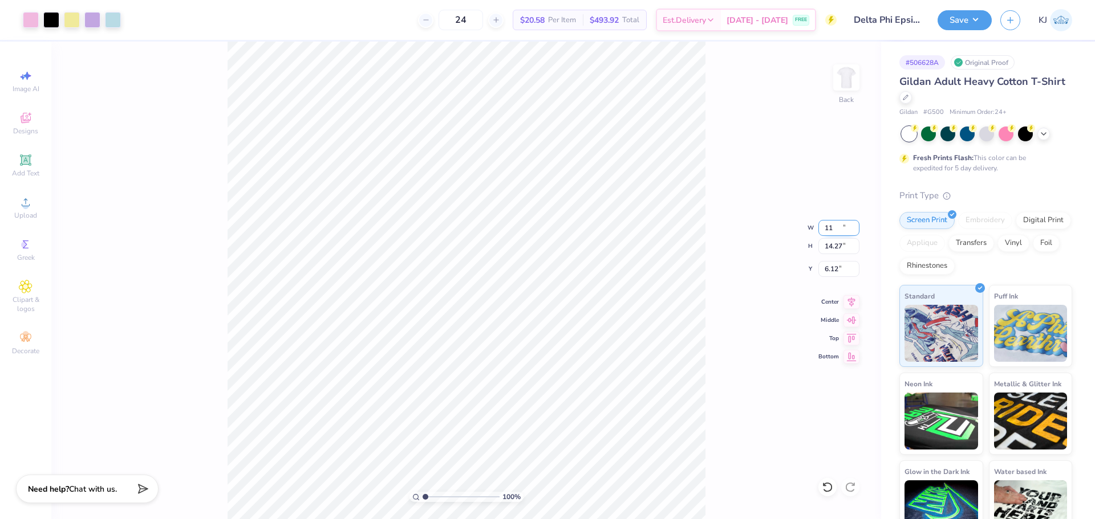
type input "11.00"
type input "14.27"
click at [823, 275] on input "6.12" at bounding box center [838, 269] width 41 height 16
type input "3.00"
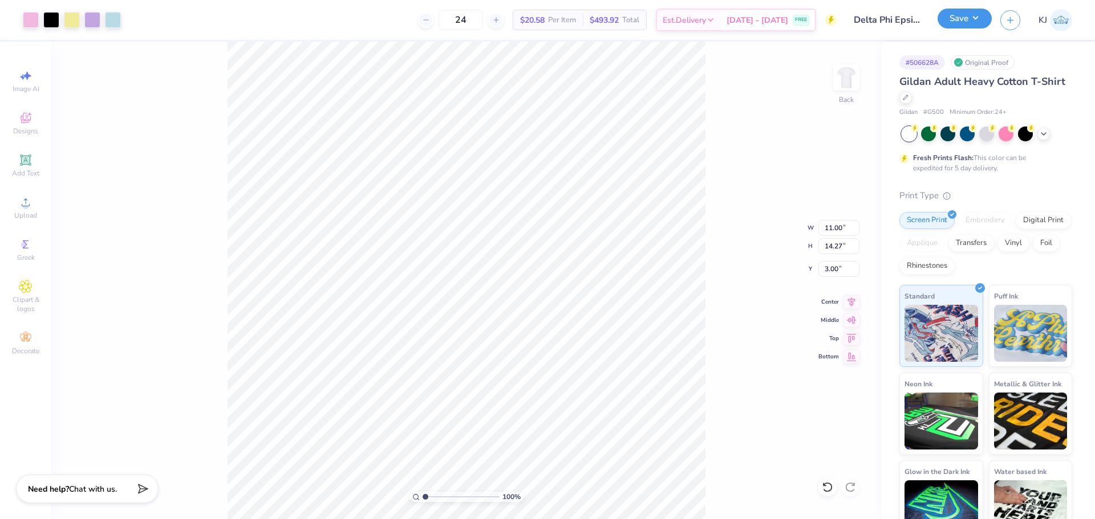
click at [977, 19] on button "Save" at bounding box center [964, 19] width 54 height 20
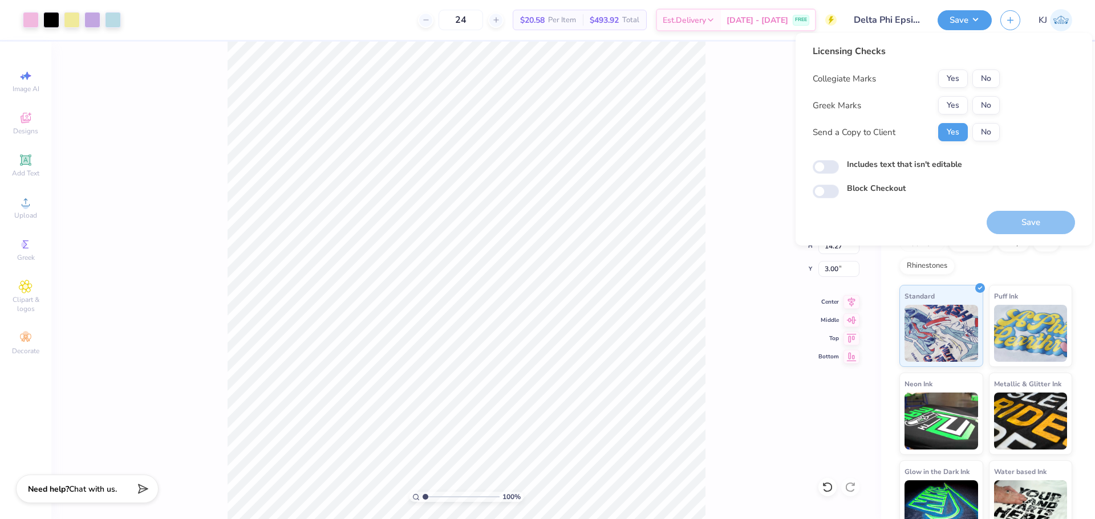
click at [953, 101] on button "Yes" at bounding box center [953, 105] width 30 height 18
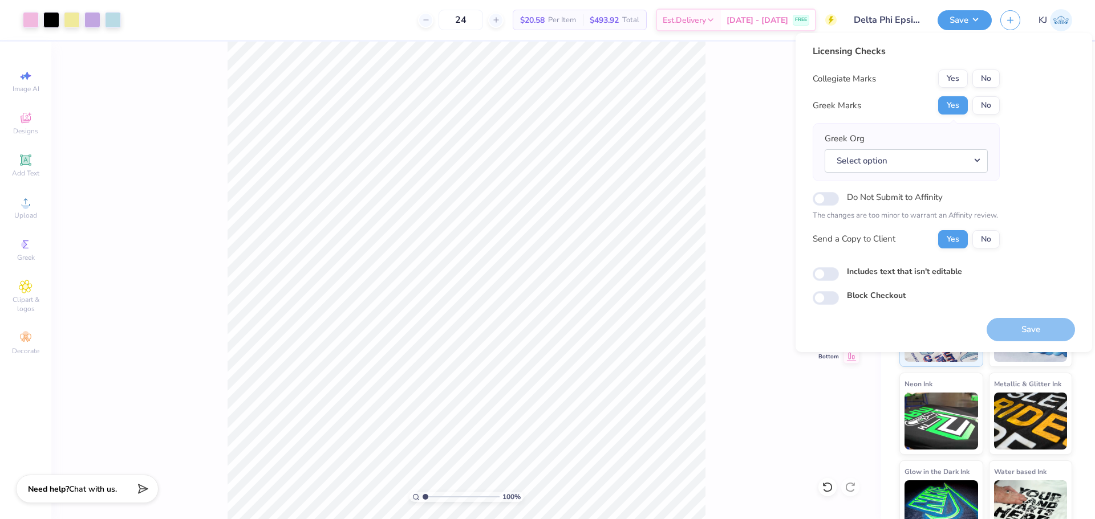
click at [987, 74] on button "No" at bounding box center [985, 79] width 27 height 18
click at [941, 161] on button "Select option" at bounding box center [906, 160] width 163 height 23
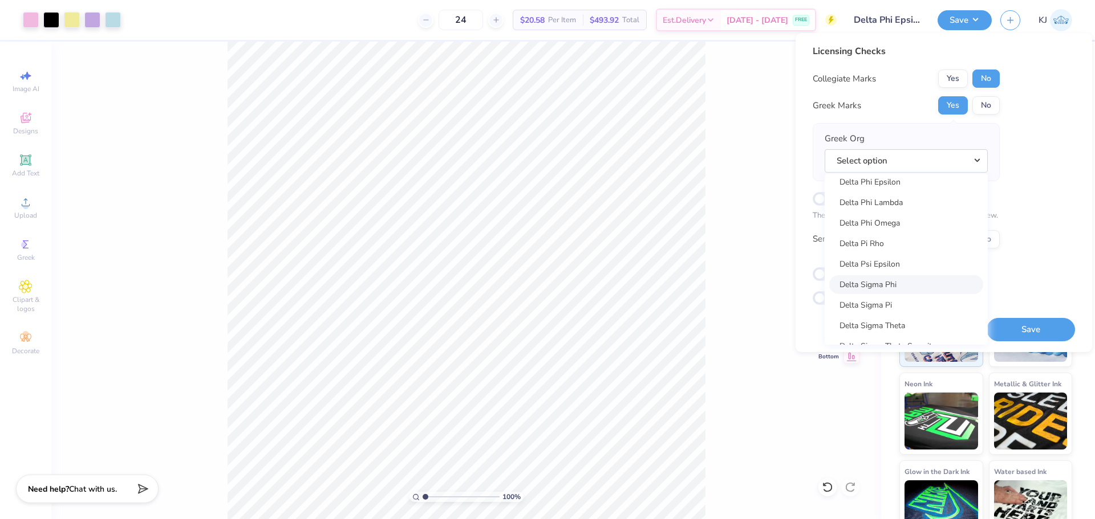
scroll to position [2813, 0]
click at [896, 205] on link "Delta Phi Epsilon" at bounding box center [906, 207] width 154 height 19
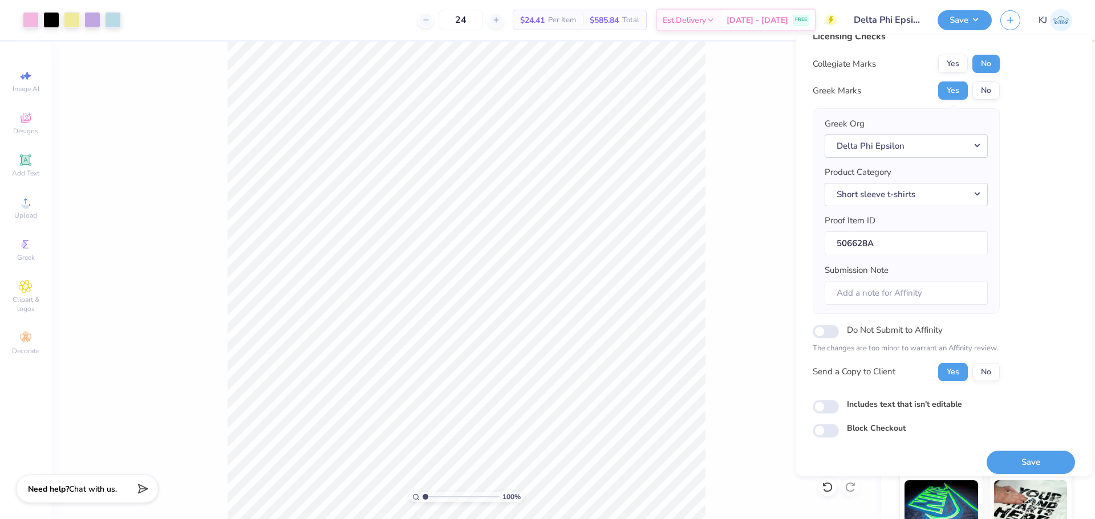
scroll to position [26, 0]
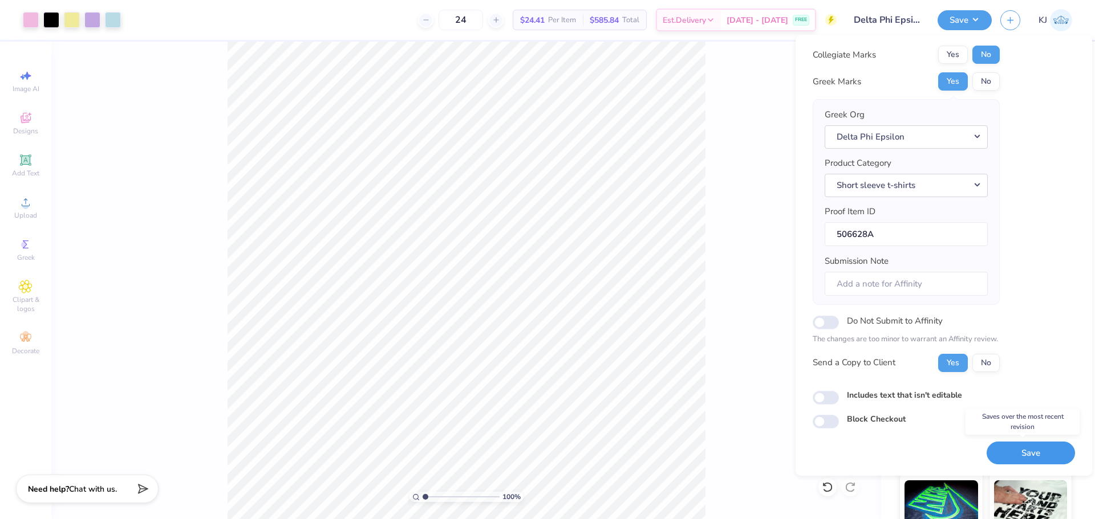
click at [1026, 454] on button "Save" at bounding box center [1030, 453] width 88 height 23
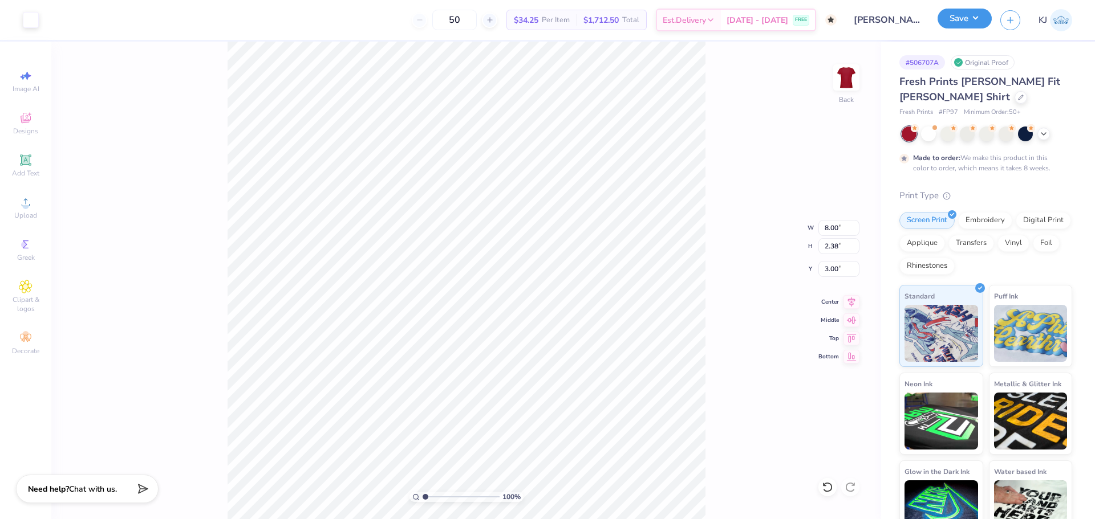
click at [973, 19] on button "Save" at bounding box center [964, 19] width 54 height 20
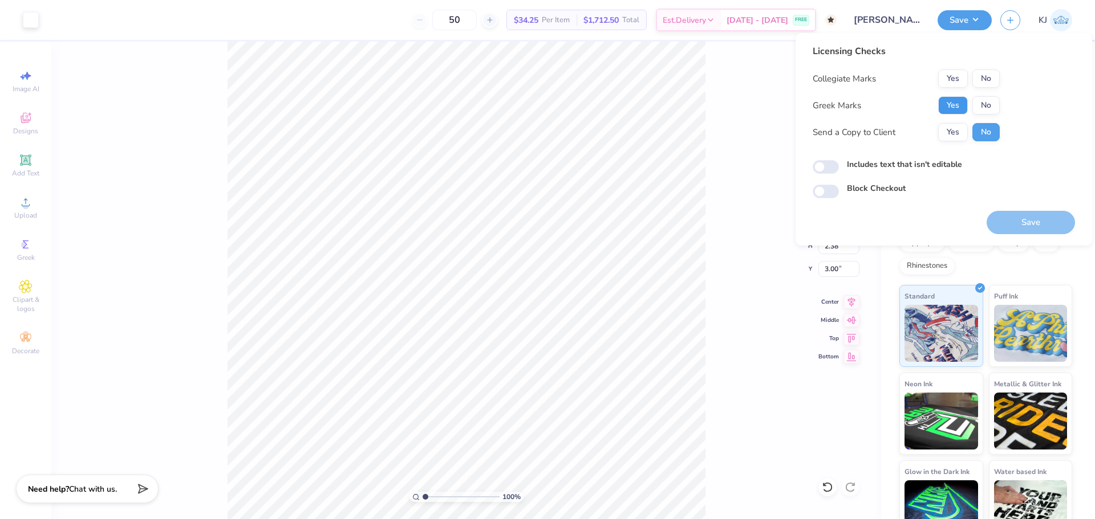
click at [946, 105] on button "Yes" at bounding box center [953, 105] width 30 height 18
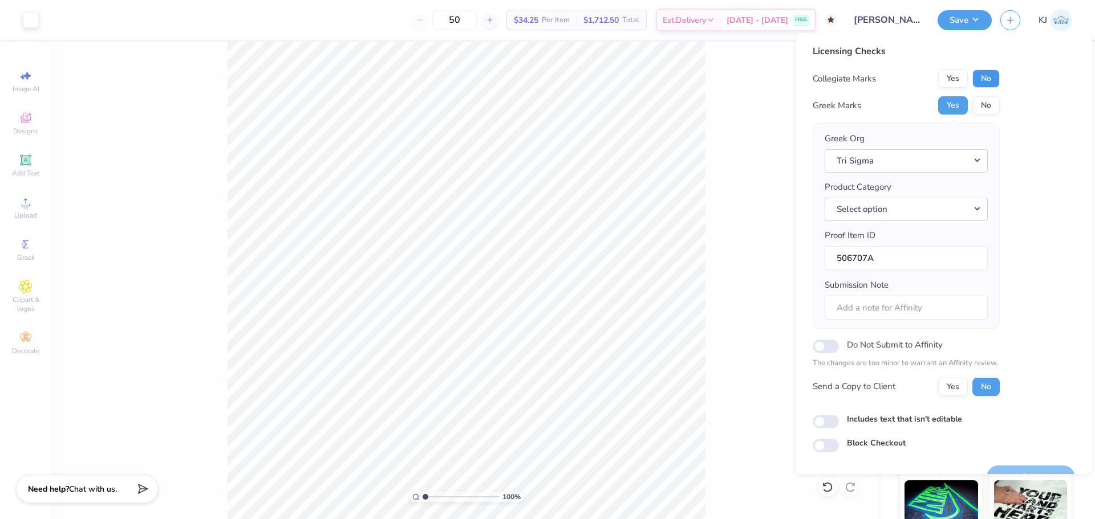
click at [984, 74] on button "No" at bounding box center [985, 79] width 27 height 18
click at [923, 208] on button "Select option" at bounding box center [906, 209] width 163 height 23
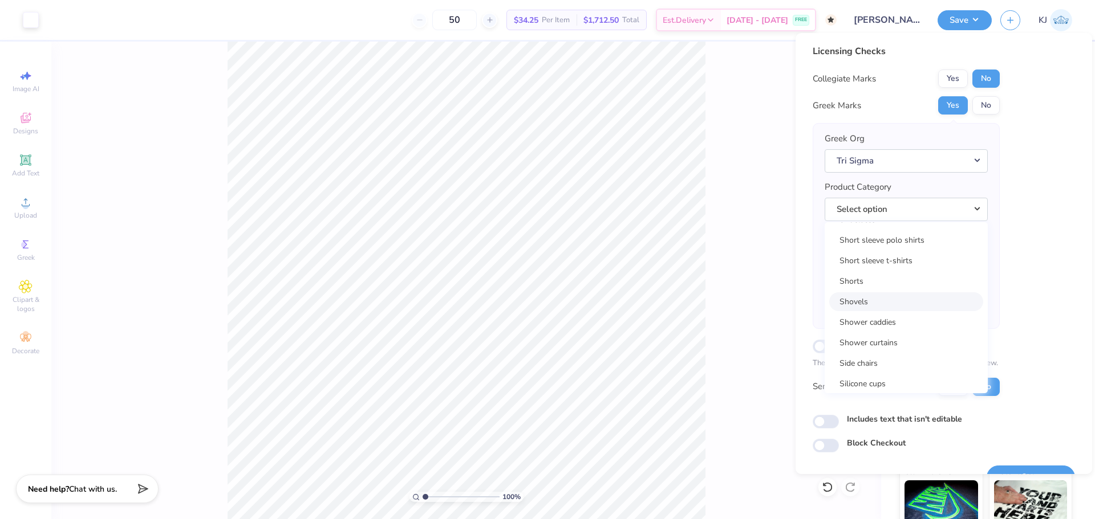
scroll to position [16498, 0]
drag, startPoint x: 902, startPoint y: 279, endPoint x: 920, endPoint y: 304, distance: 31.4
click at [902, 279] on link "Short sleeve t-shirts" at bounding box center [906, 283] width 154 height 19
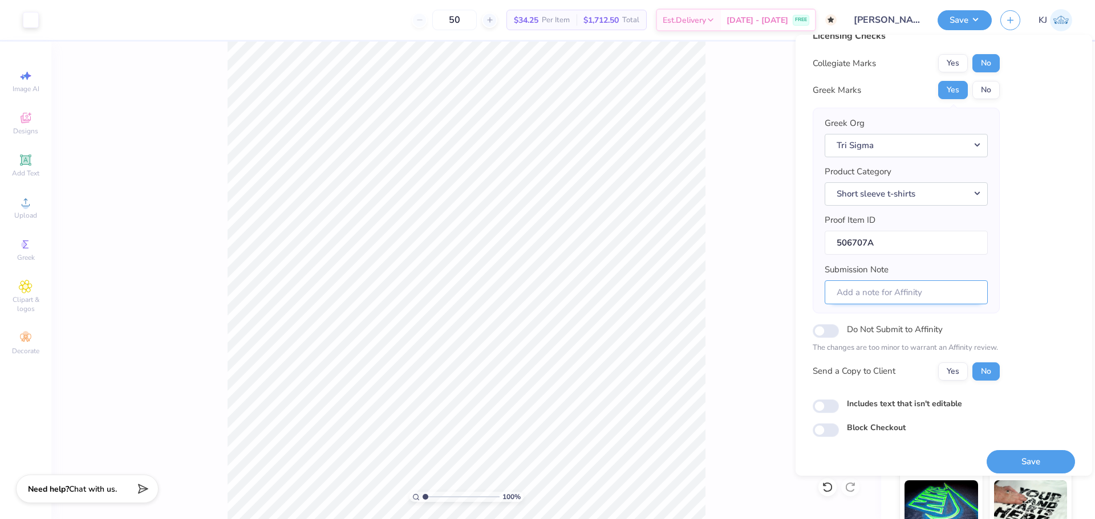
scroll to position [26, 0]
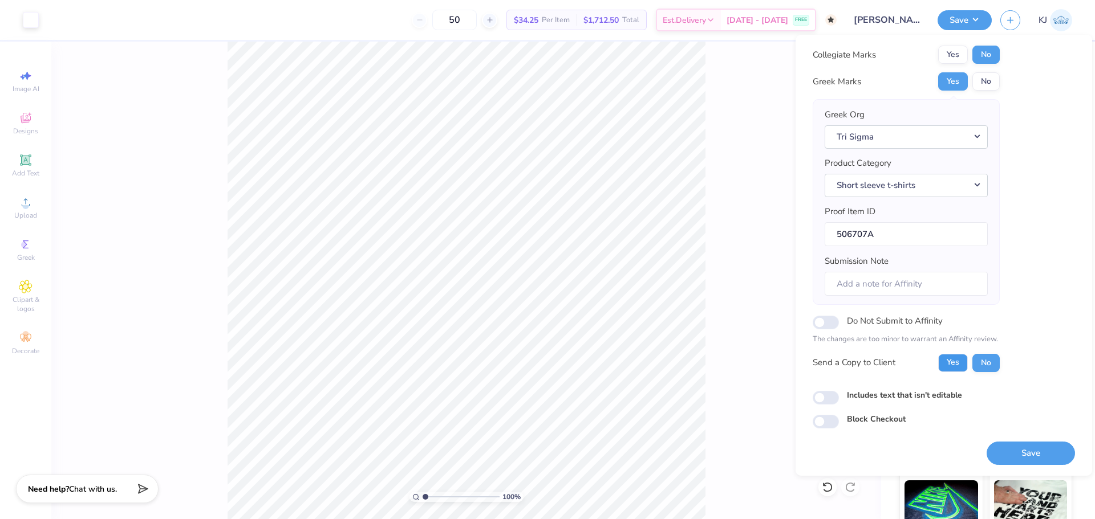
click at [953, 360] on button "Yes" at bounding box center [953, 363] width 30 height 18
click at [1006, 453] on button "Save" at bounding box center [1030, 453] width 88 height 23
checkbox input "true"
